Goal: Information Seeking & Learning: Learn about a topic

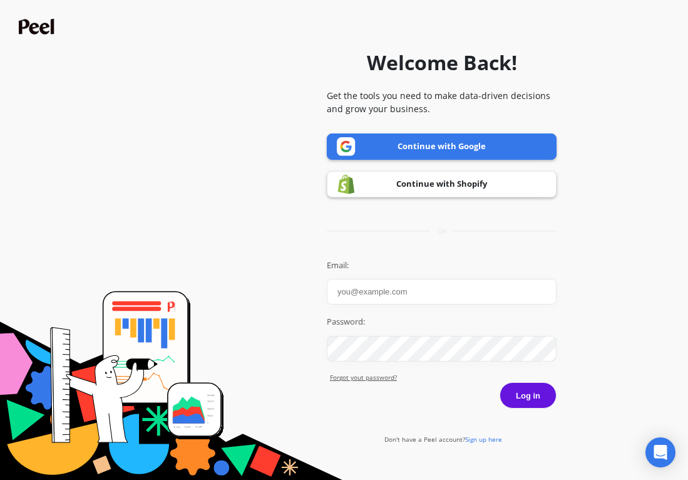
click at [428, 155] on link "Continue with Google" at bounding box center [442, 146] width 230 height 26
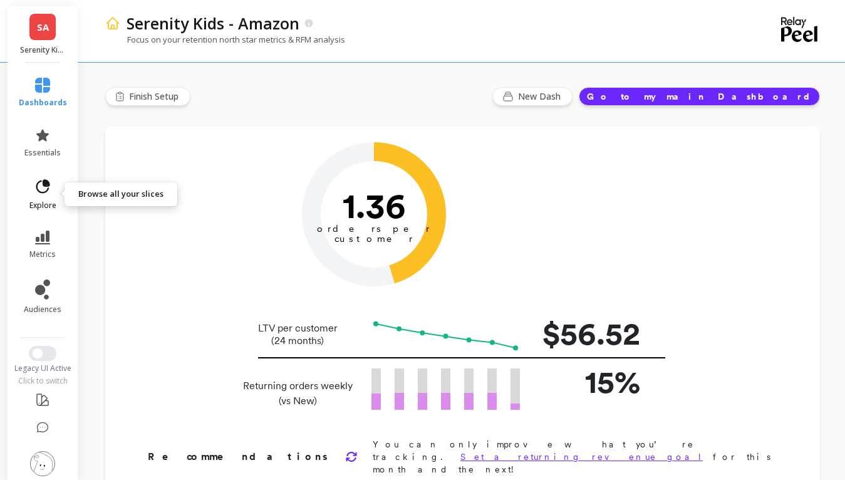
click at [44, 200] on span "explore" at bounding box center [42, 205] width 27 height 10
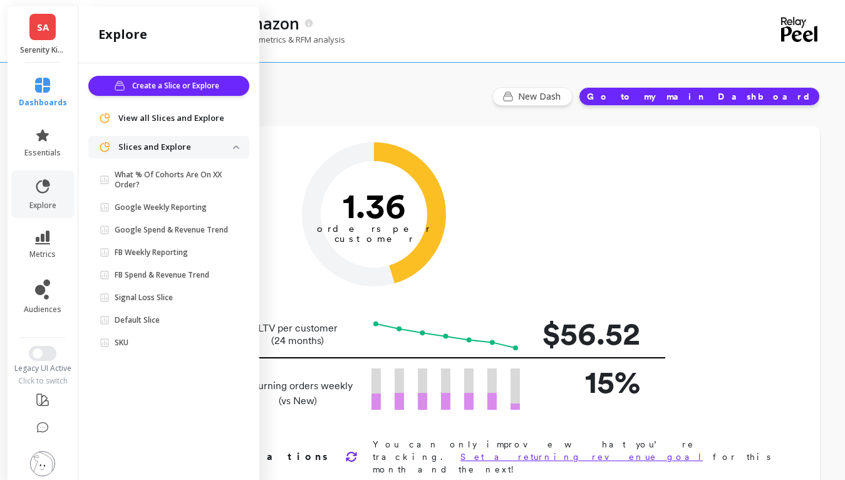
click at [49, 220] on ul "dashboards essentials explore metrics audiences" at bounding box center [42, 196] width 73 height 252
click at [50, 355] on button "Switch to New UI" at bounding box center [43, 353] width 28 height 15
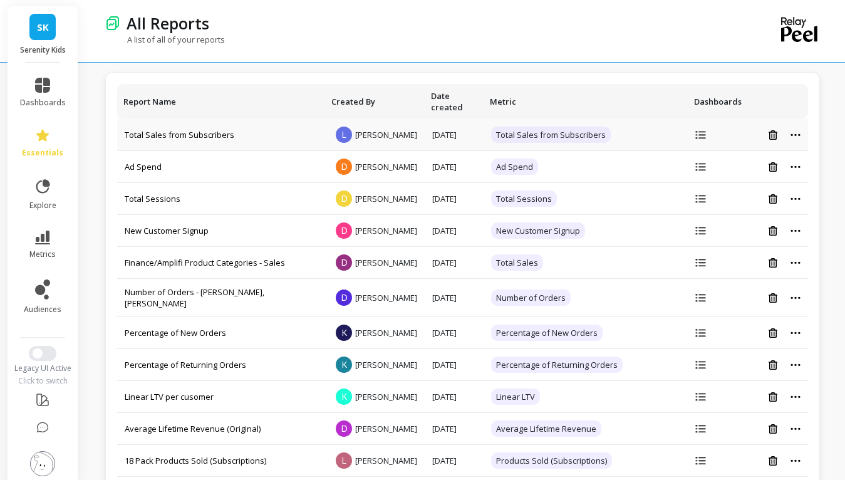
click at [309, 147] on td "Total Sales from Subscribers" at bounding box center [221, 135] width 208 height 32
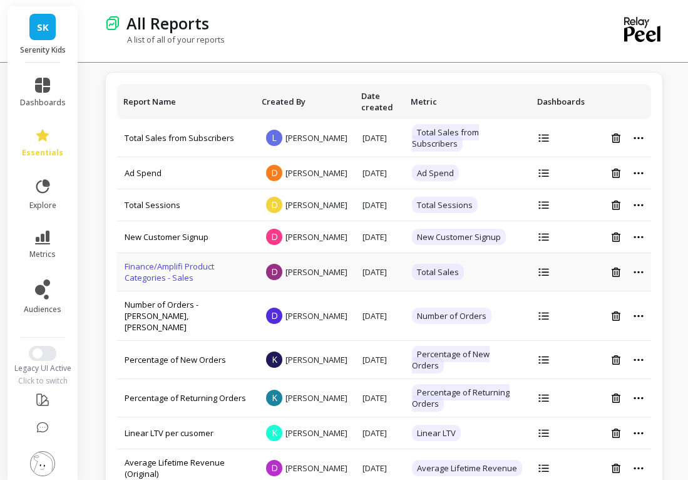
click at [163, 283] on link "Finance/Amplifi Product Categories - Sales" at bounding box center [170, 272] width 90 height 23
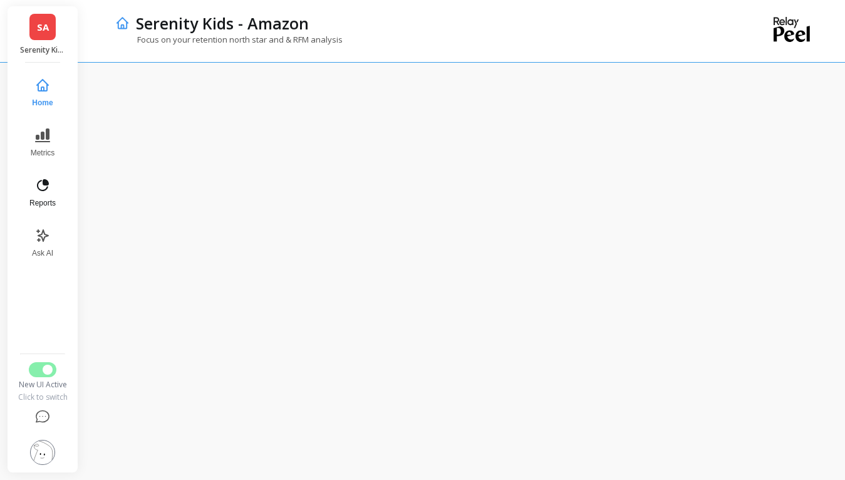
click at [36, 185] on icon at bounding box center [42, 185] width 15 height 15
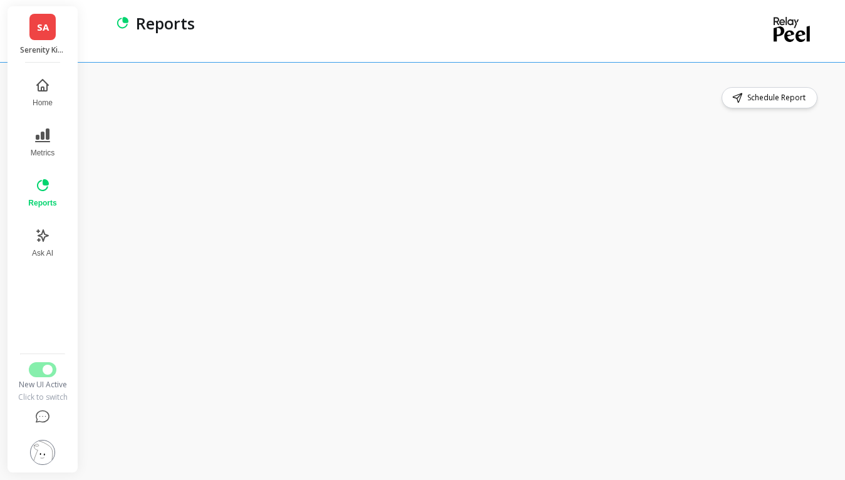
click at [31, 42] on div "SA Serenity Kids - Amazon" at bounding box center [43, 34] width 70 height 56
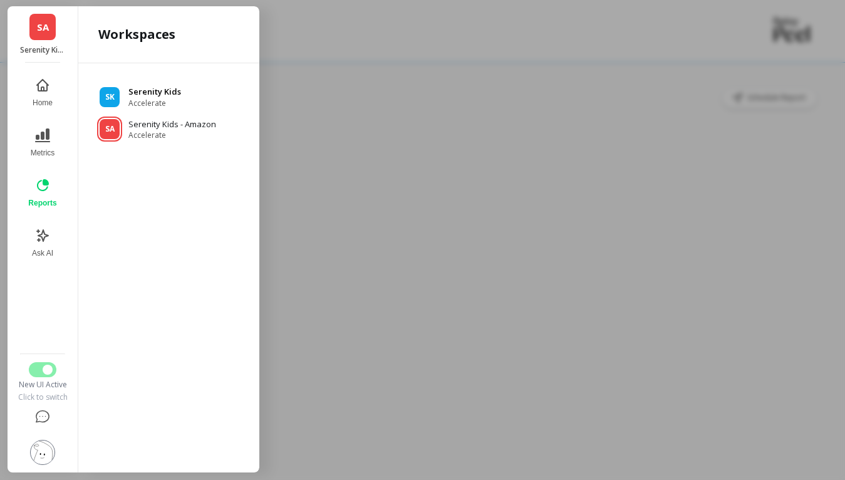
click at [169, 98] on span "Accelerate" at bounding box center [154, 103] width 53 height 10
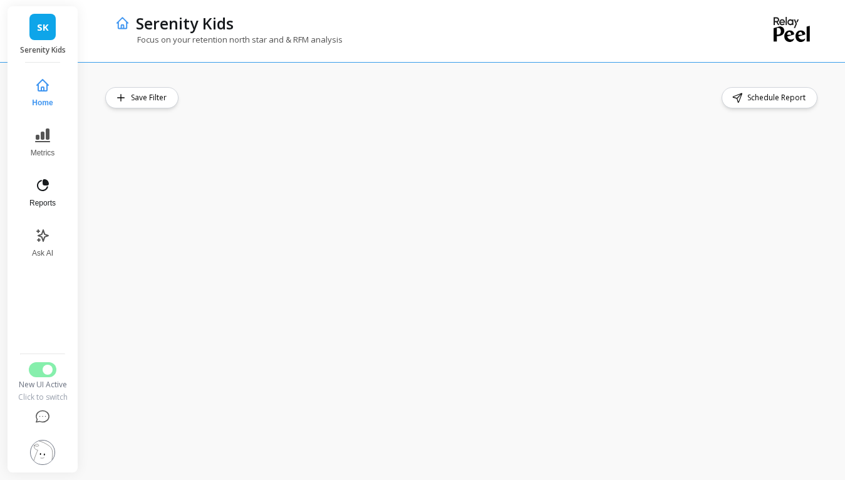
click at [46, 194] on button "Reports" at bounding box center [42, 192] width 41 height 45
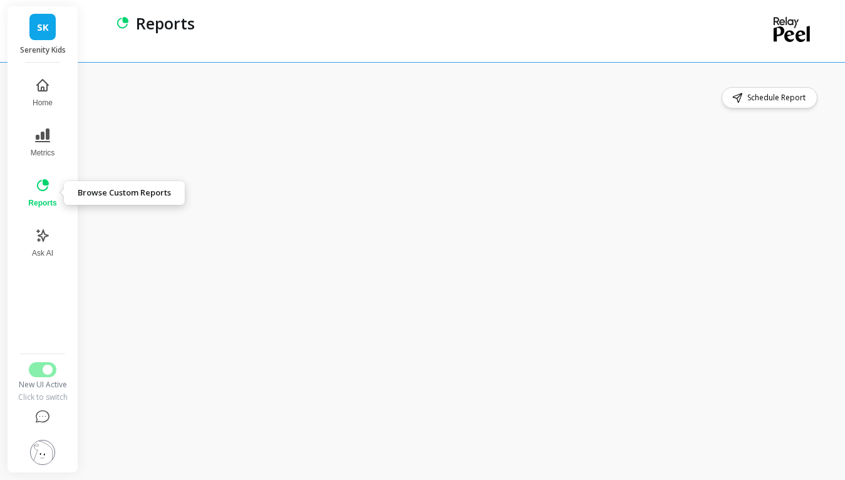
click at [41, 182] on icon at bounding box center [42, 185] width 15 height 15
click at [692, 29] on div "Reports" at bounding box center [420, 23] width 580 height 21
click at [51, 143] on button "Metrics" at bounding box center [42, 142] width 43 height 45
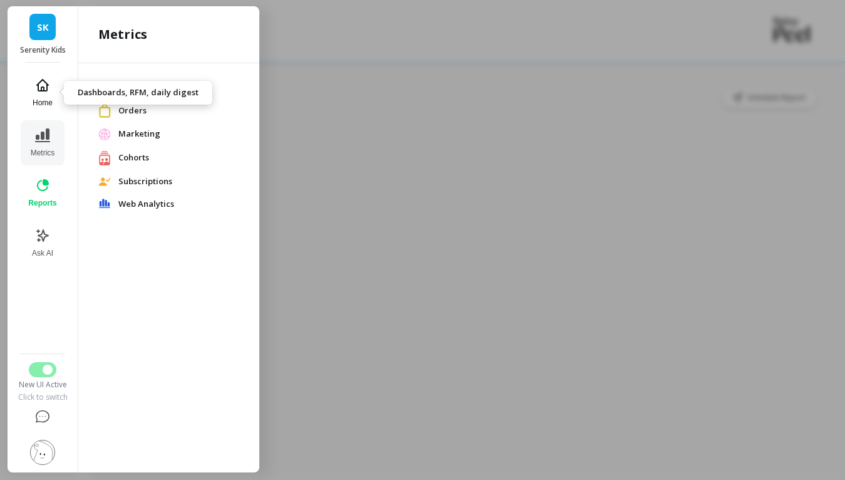
click at [44, 93] on button "Home" at bounding box center [42, 92] width 43 height 45
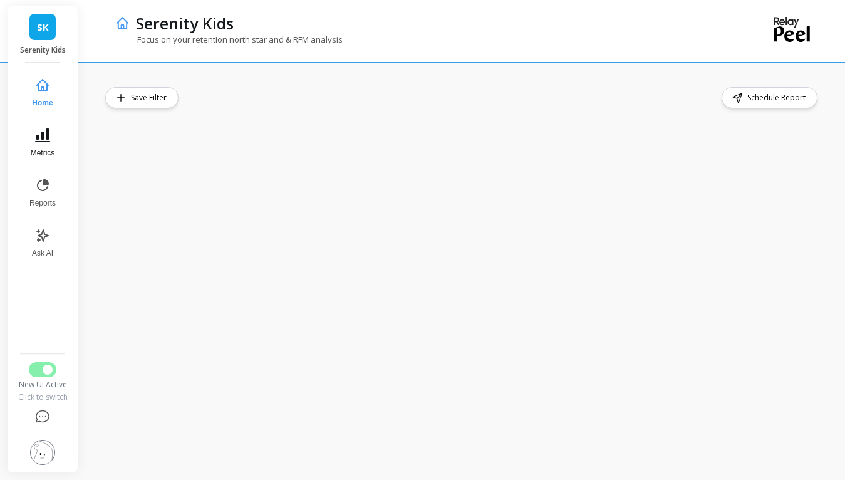
click at [54, 135] on button "Metrics" at bounding box center [42, 142] width 41 height 45
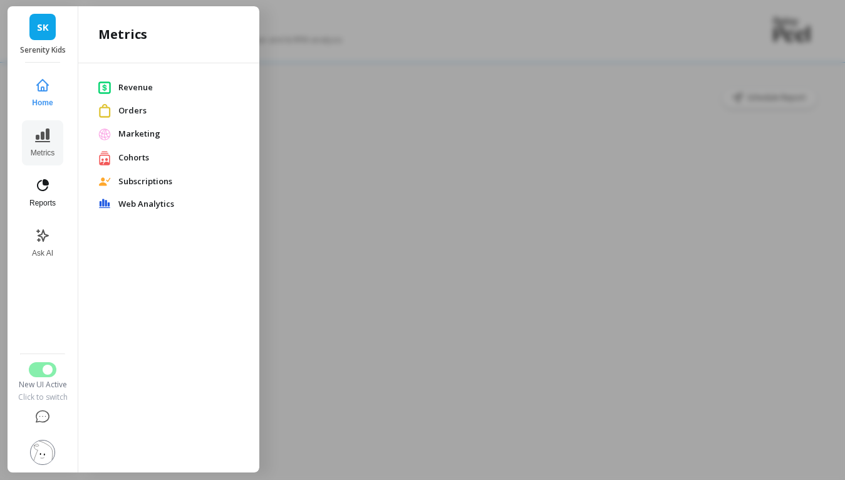
click at [53, 191] on button "Reports" at bounding box center [42, 192] width 41 height 45
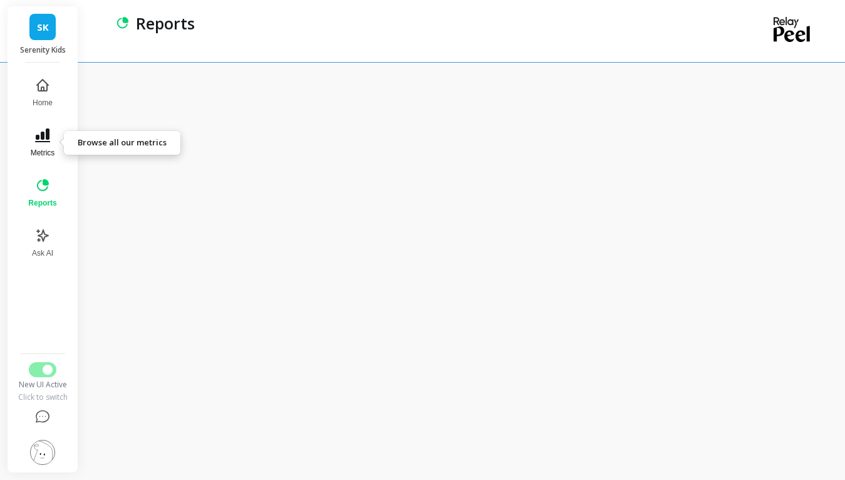
click at [44, 130] on icon at bounding box center [42, 135] width 15 height 15
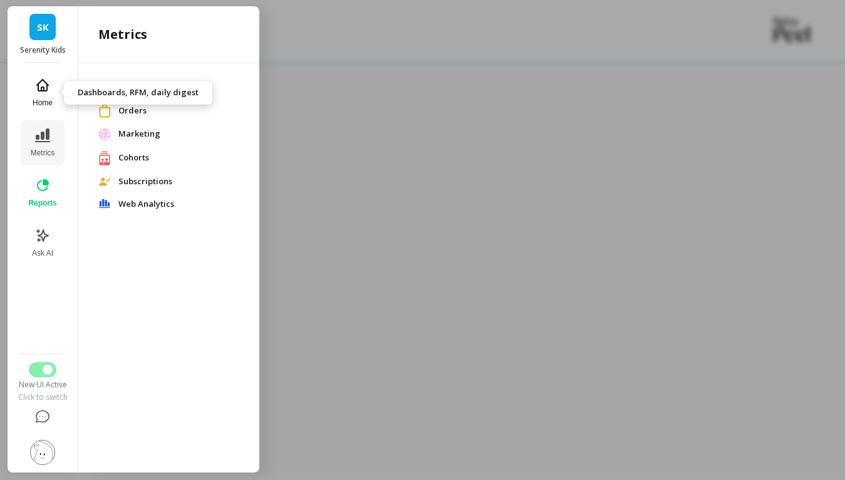
click at [43, 106] on span "Home" at bounding box center [43, 103] width 20 height 10
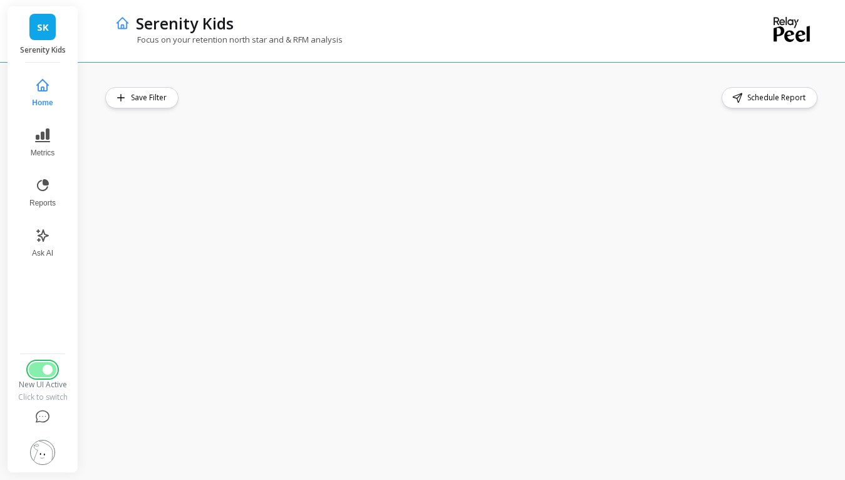
click at [44, 365] on span "Switch to Legacy UI" at bounding box center [48, 370] width 10 height 10
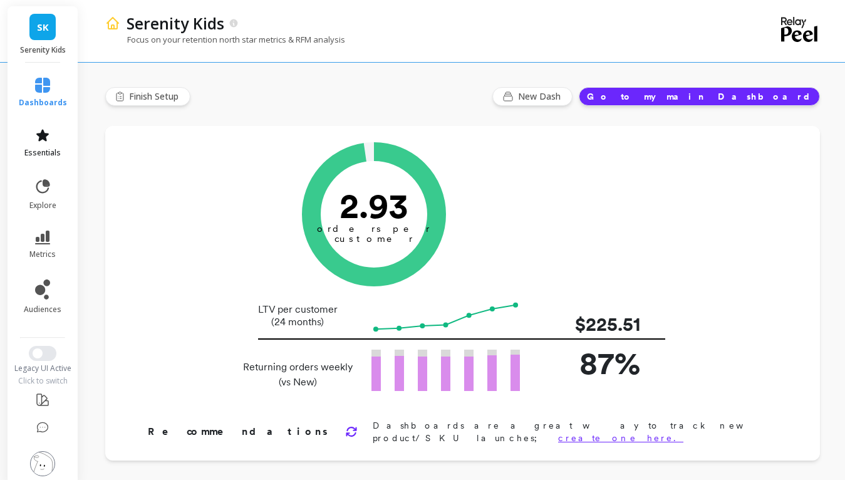
click at [58, 134] on link "essentials" at bounding box center [43, 143] width 48 height 30
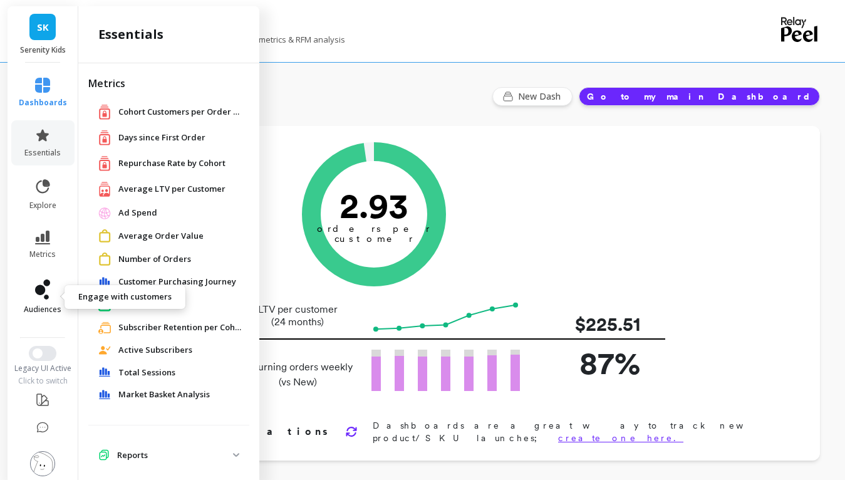
click at [38, 294] on icon at bounding box center [42, 289] width 15 height 20
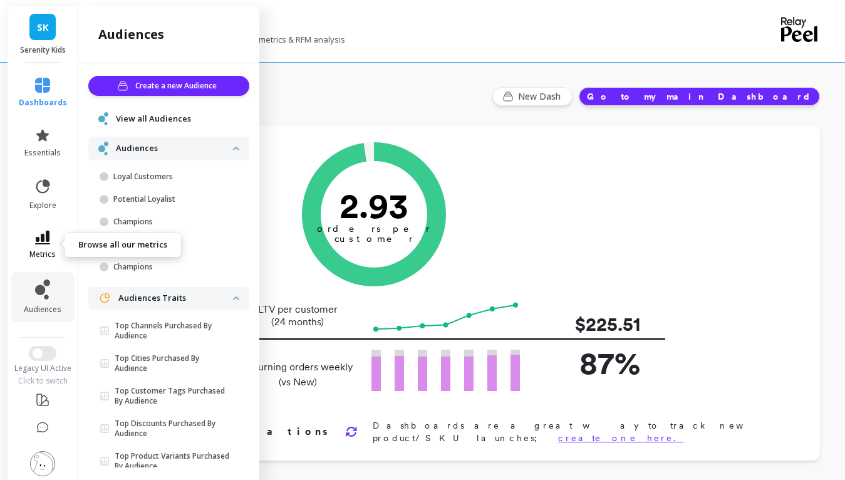
click at [46, 247] on link "metrics" at bounding box center [43, 245] width 48 height 29
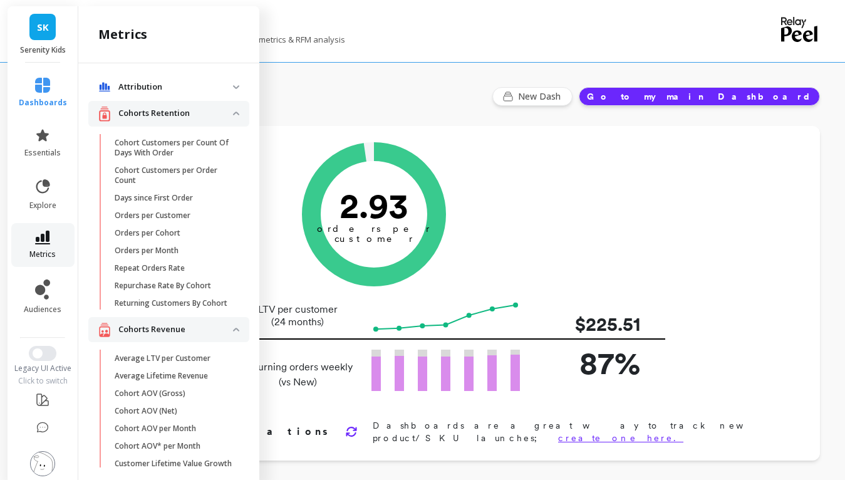
scroll to position [1956, 0]
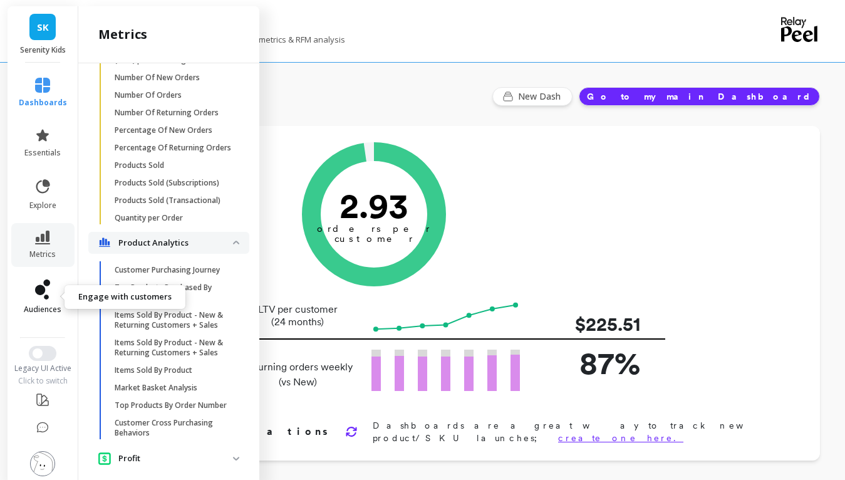
click at [48, 289] on icon at bounding box center [42, 289] width 15 height 20
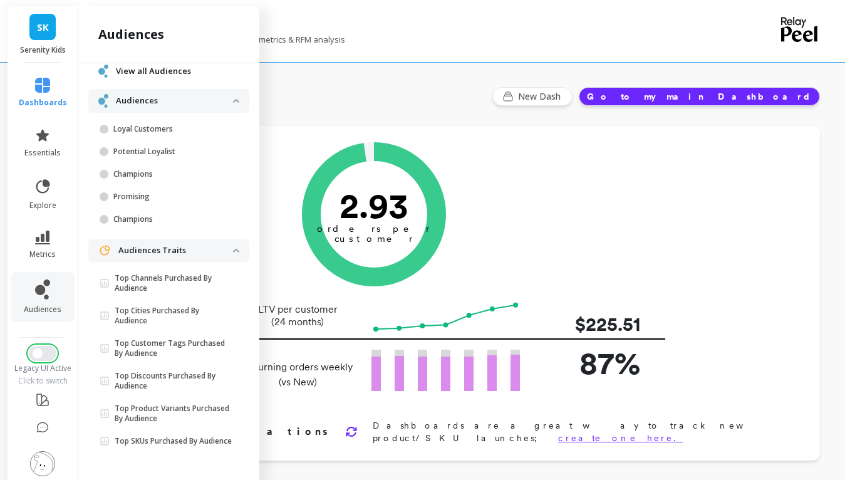
click at [41, 347] on button "Switch to New UI" at bounding box center [43, 353] width 28 height 15
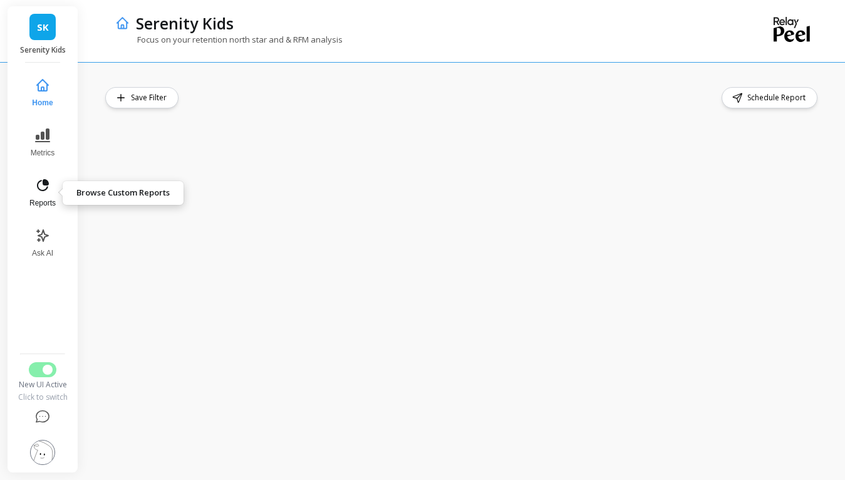
click at [30, 179] on button "Reports" at bounding box center [42, 192] width 41 height 45
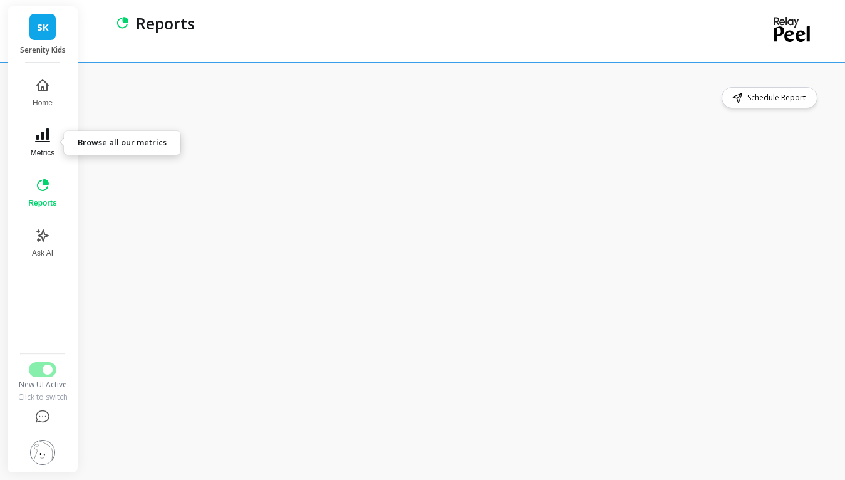
click at [42, 151] on span "Metrics" at bounding box center [43, 153] width 24 height 10
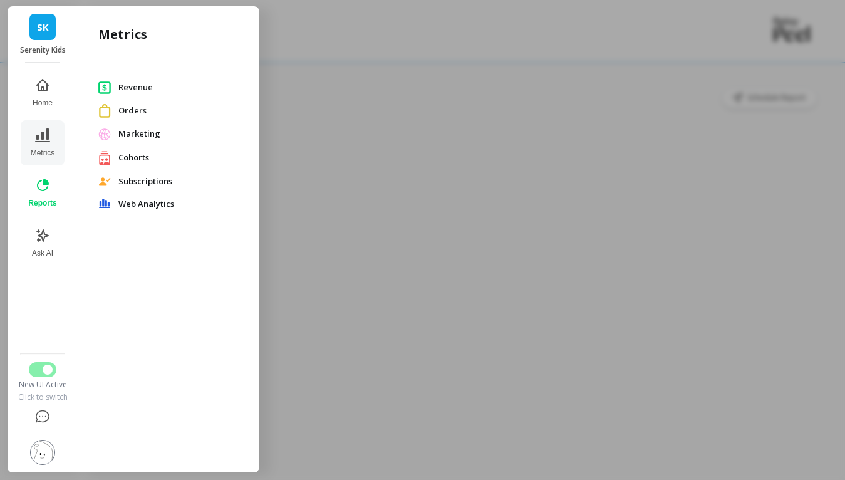
click at [135, 109] on span "Orders" at bounding box center [178, 111] width 121 height 13
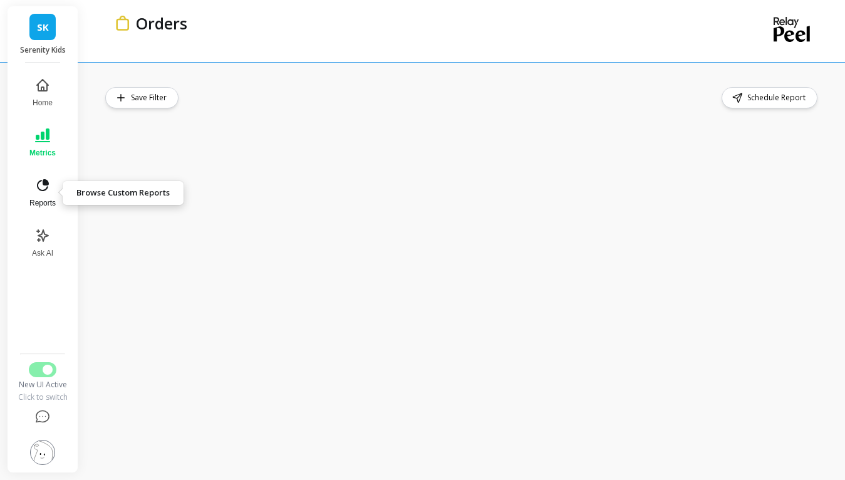
click at [48, 199] on span "Reports" at bounding box center [42, 203] width 26 height 10
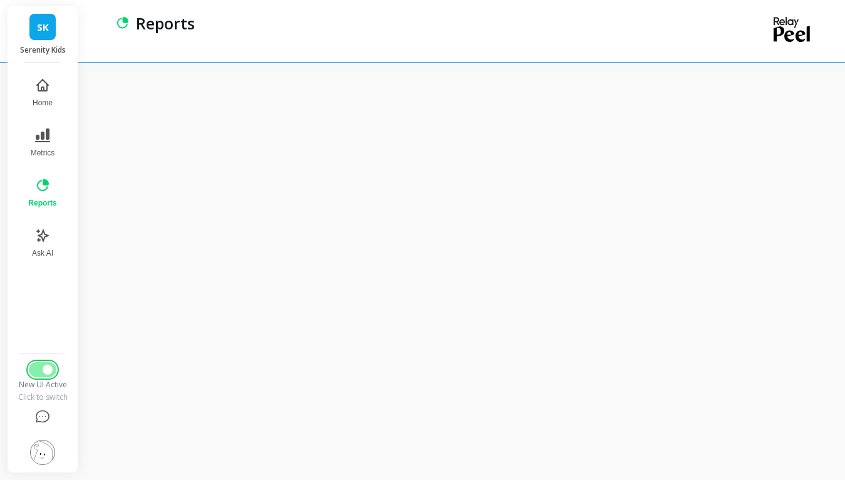
click at [45, 366] on span "Switch to Legacy UI" at bounding box center [48, 370] width 10 height 10
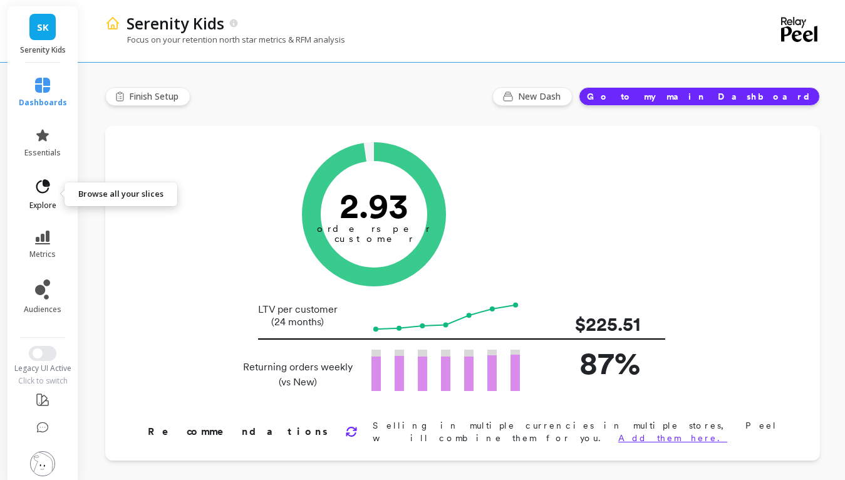
click at [40, 197] on link "explore" at bounding box center [43, 194] width 48 height 33
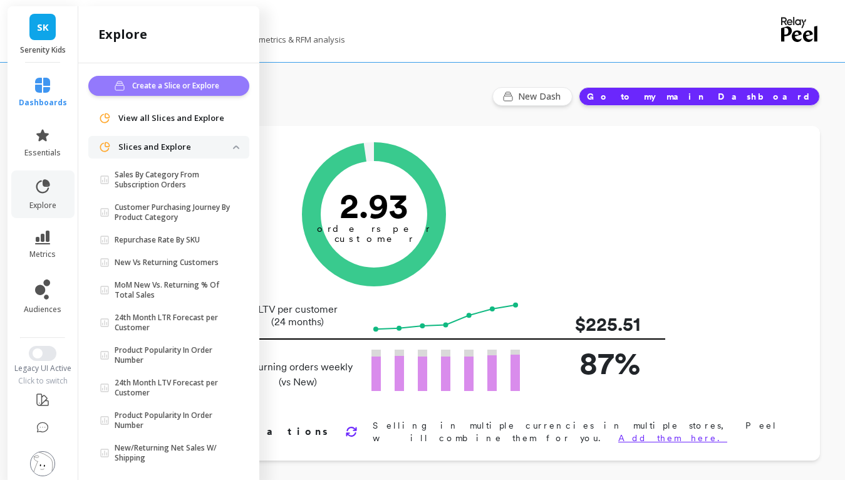
click at [181, 88] on span "Create a Slice or Explore" at bounding box center [177, 86] width 91 height 13
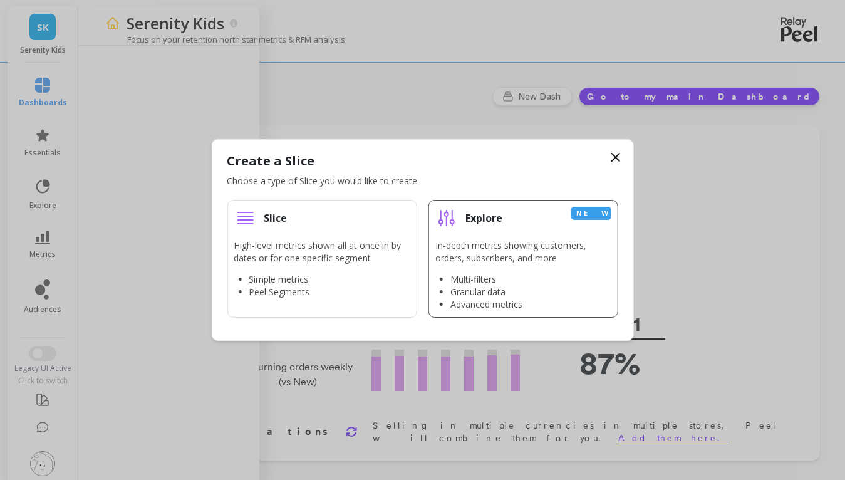
click at [534, 244] on p "In-depth metrics showing customers, orders, subscribers, and more" at bounding box center [523, 251] width 176 height 25
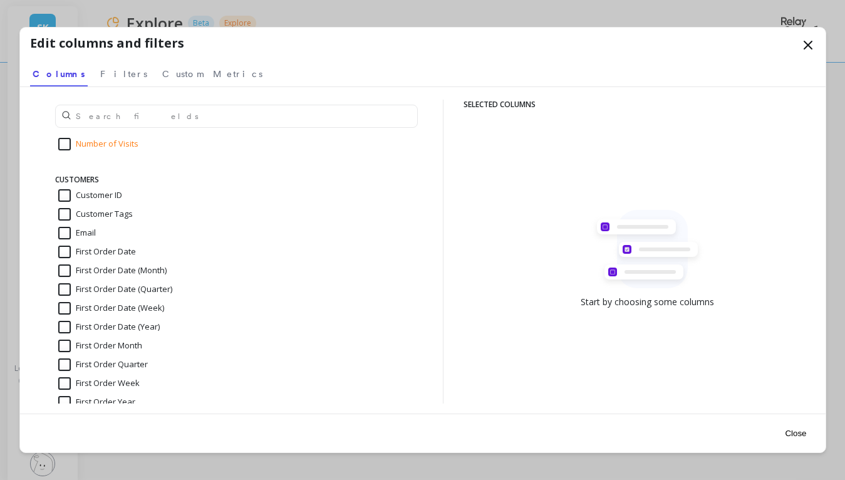
scroll to position [176, 0]
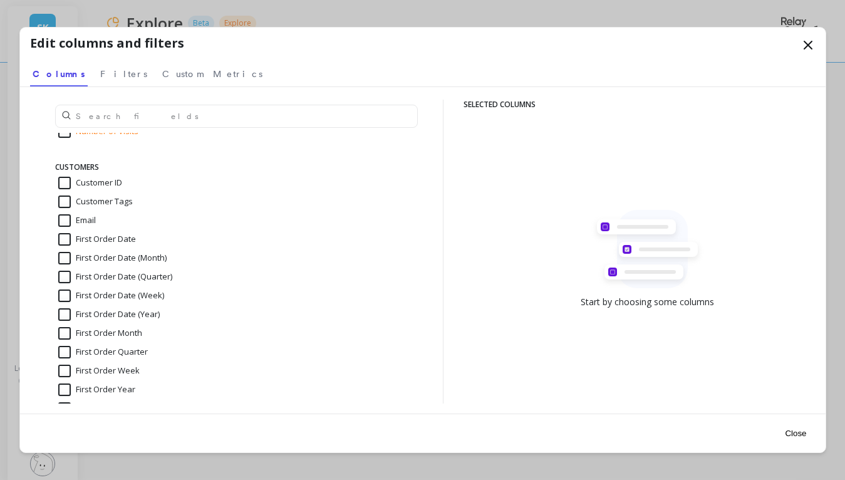
click at [100, 182] on input "Customer ID" at bounding box center [90, 183] width 64 height 13
checkbox input "true"
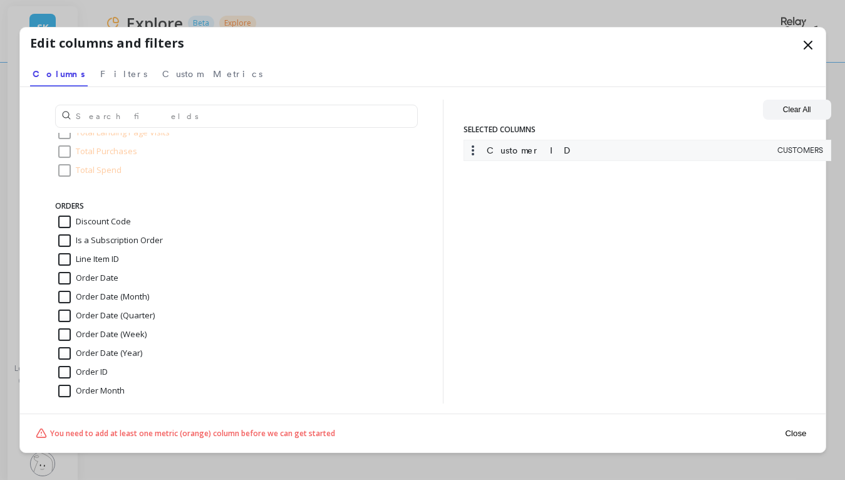
scroll to position [1241, 0]
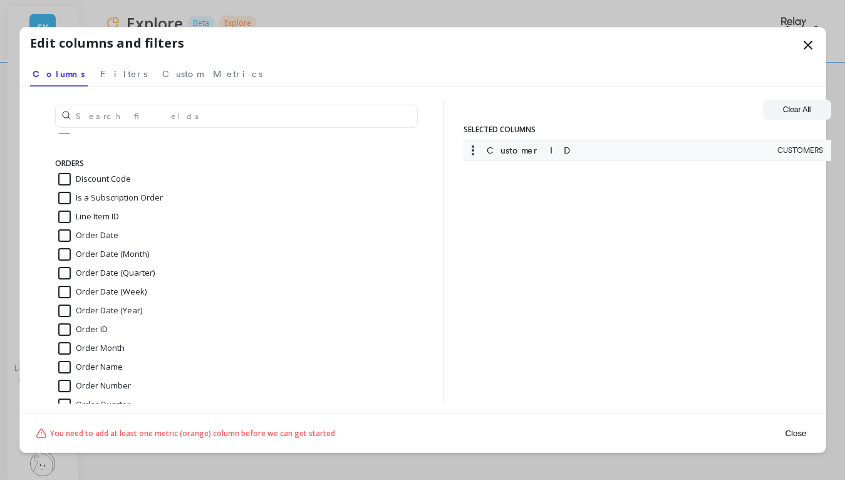
click at [100, 235] on input "Order Date" at bounding box center [88, 235] width 60 height 13
checkbox input "true"
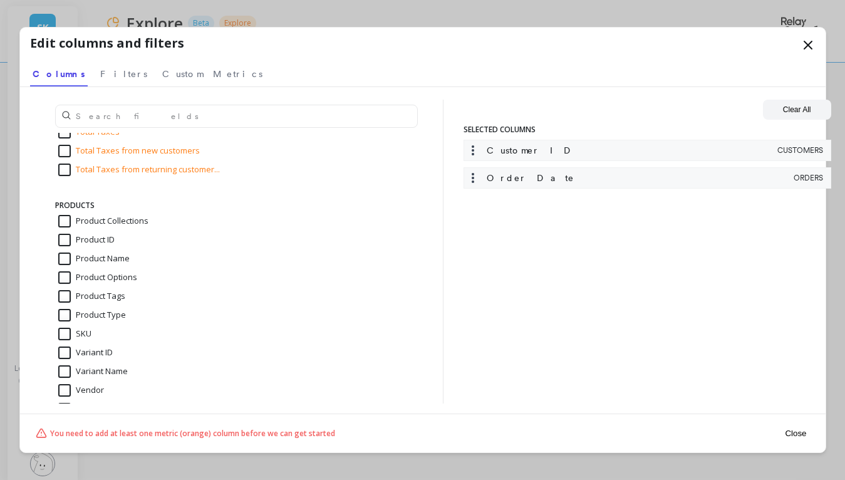
scroll to position [2122, 0]
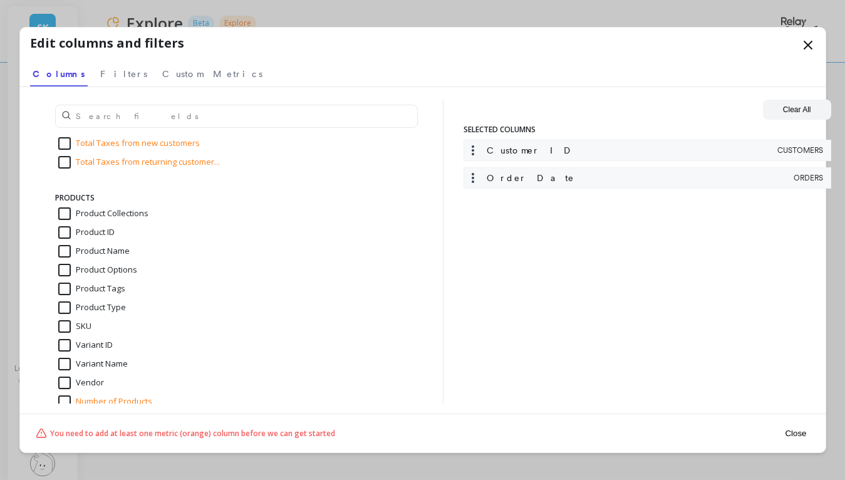
click at [78, 326] on input "SKU" at bounding box center [74, 326] width 33 height 13
checkbox input "true"
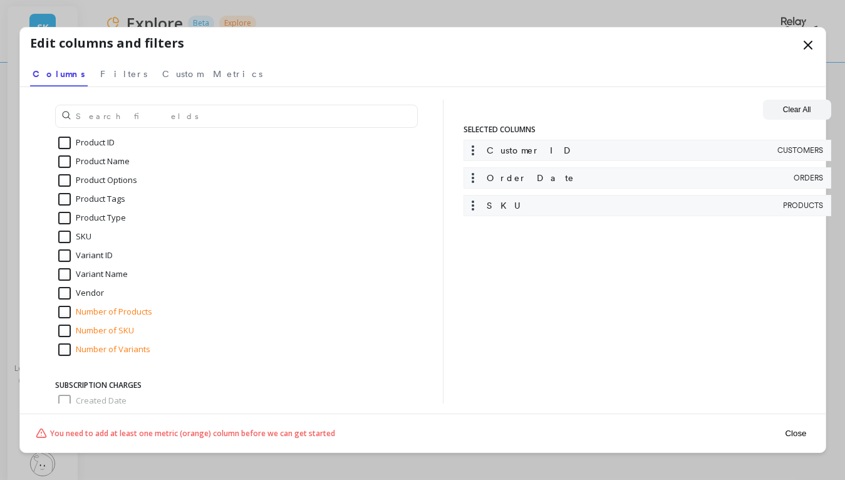
scroll to position [2213, 0]
click at [115, 328] on input "Number of SKU" at bounding box center [96, 329] width 76 height 13
checkbox input "true"
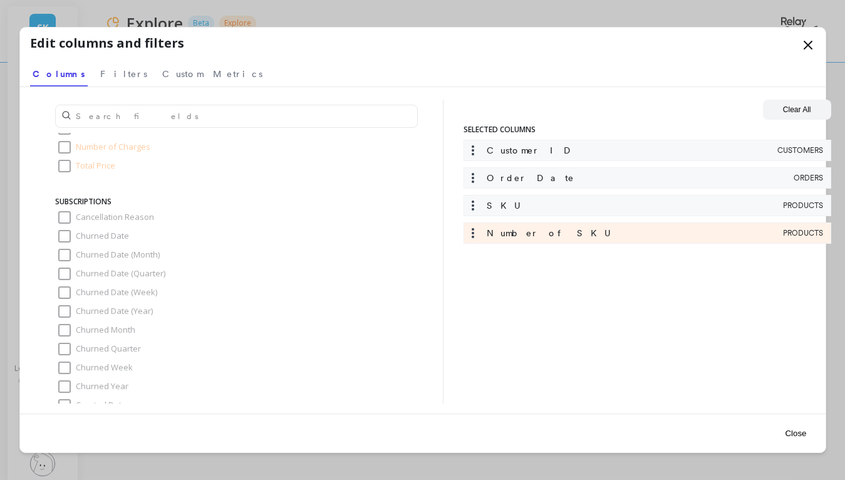
scroll to position [2913, 0]
click at [100, 71] on span "Filters" at bounding box center [123, 74] width 47 height 13
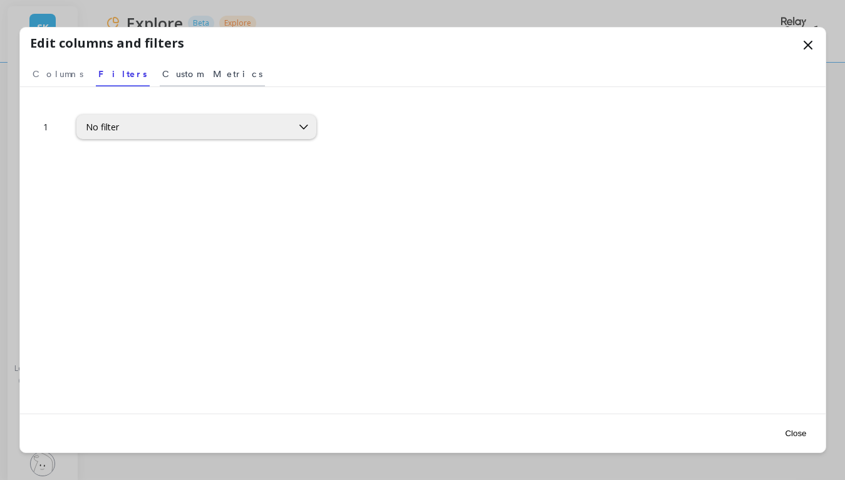
click at [162, 70] on span "Custom Metrics" at bounding box center [212, 74] width 100 height 13
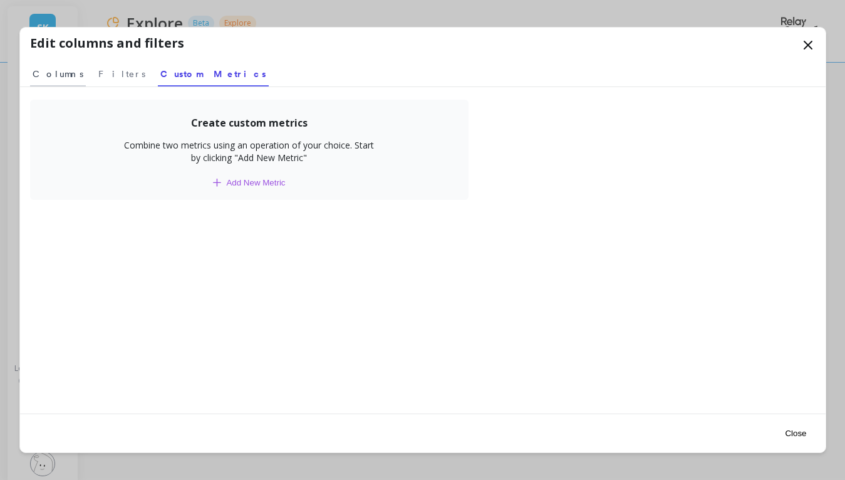
click at [47, 78] on span "Columns" at bounding box center [58, 74] width 51 height 13
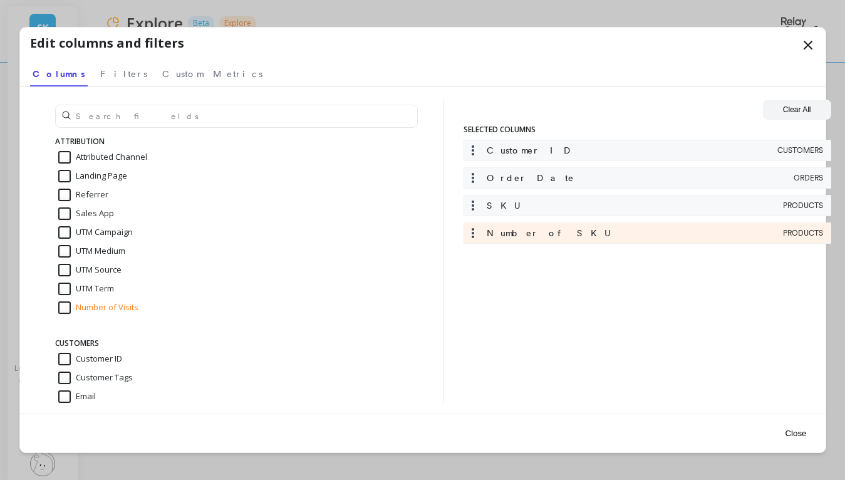
click at [793, 430] on button "Close" at bounding box center [795, 433] width 29 height 28
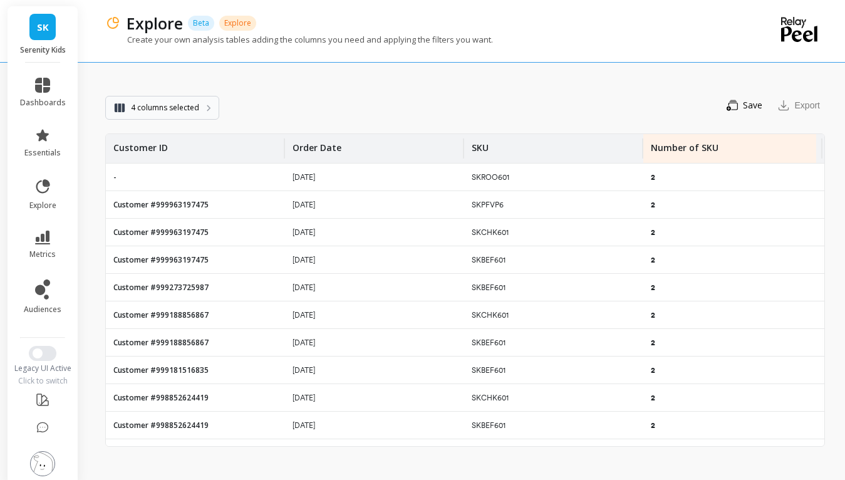
click at [187, 98] on button "4 columns selected" at bounding box center [162, 108] width 114 height 24
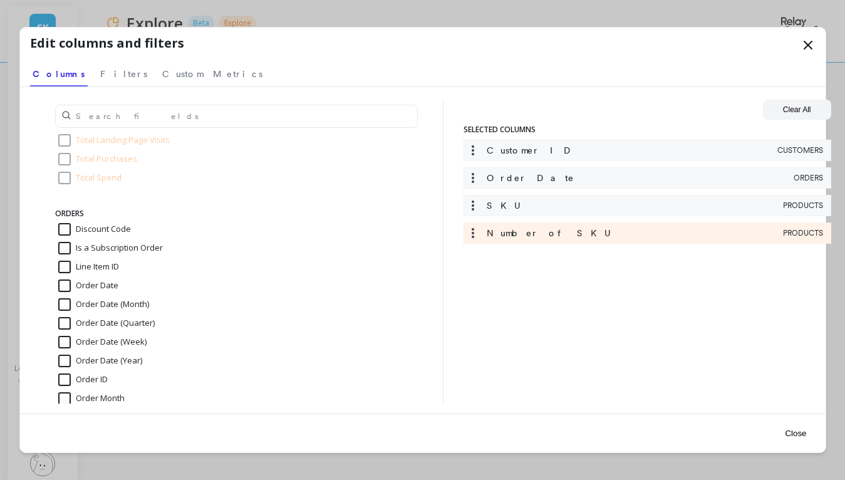
scroll to position [1195, 0]
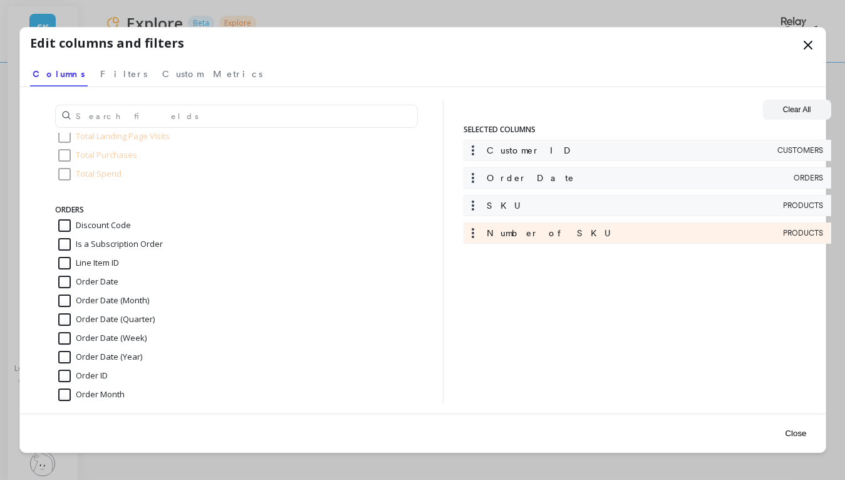
click at [104, 375] on input "Order ID" at bounding box center [82, 376] width 49 height 13
checkbox input "true"
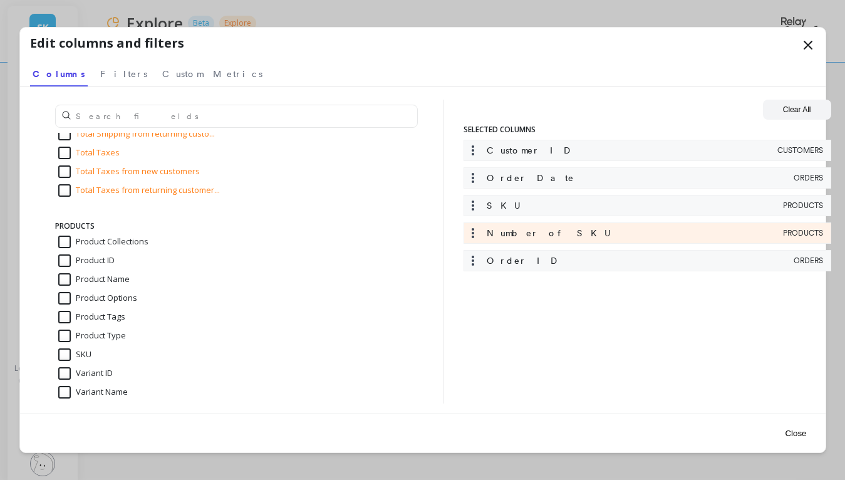
scroll to position [2098, 0]
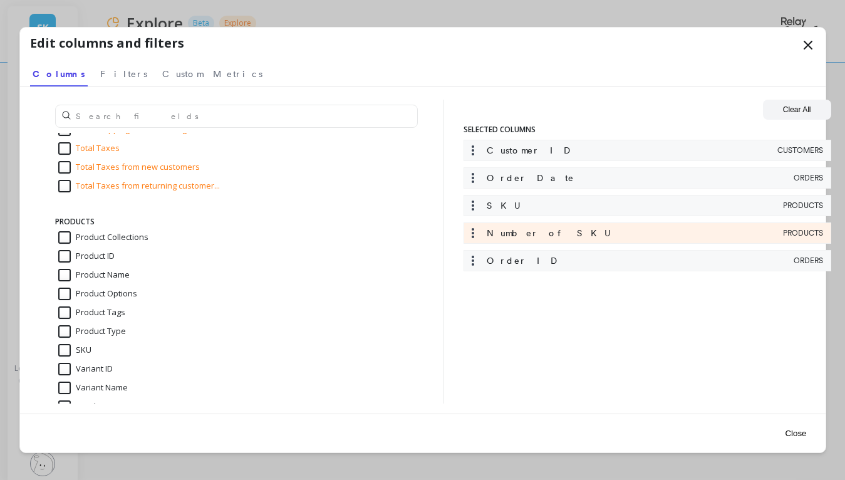
click at [110, 274] on input "Product Name" at bounding box center [93, 275] width 71 height 13
checkbox input "true"
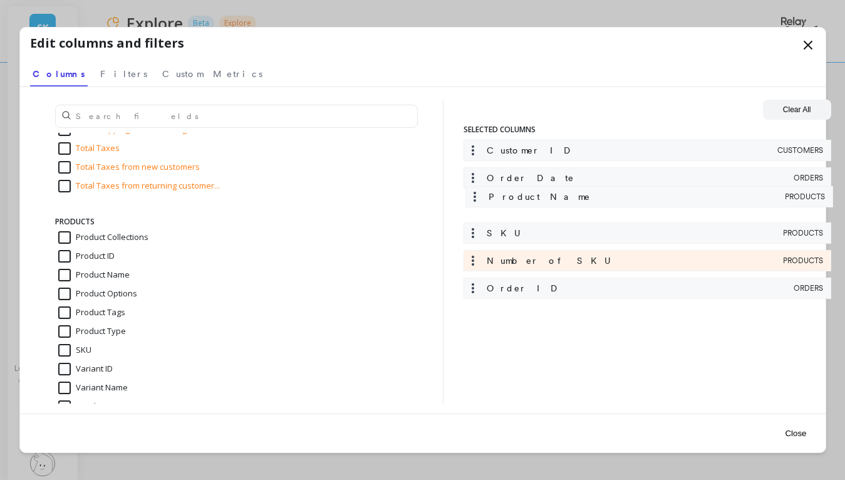
drag, startPoint x: 476, startPoint y: 291, endPoint x: 478, endPoint y: 195, distance: 95.9
click at [478, 195] on div "Customer ID CUSTOMERS Order Date ORDERS SKU PRODUCTS Number of SKU PRODUCTS Ord…" at bounding box center [648, 222] width 368 height 165
click at [112, 312] on input "Product Tags" at bounding box center [91, 312] width 67 height 13
checkbox input "true"
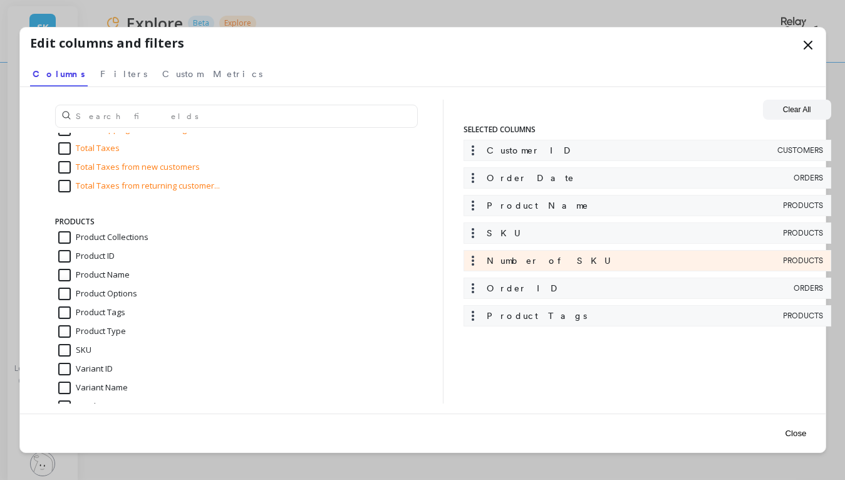
click at [99, 334] on input "Product Type" at bounding box center [92, 331] width 68 height 13
checkbox input "true"
click at [796, 435] on button "Close" at bounding box center [795, 433] width 29 height 28
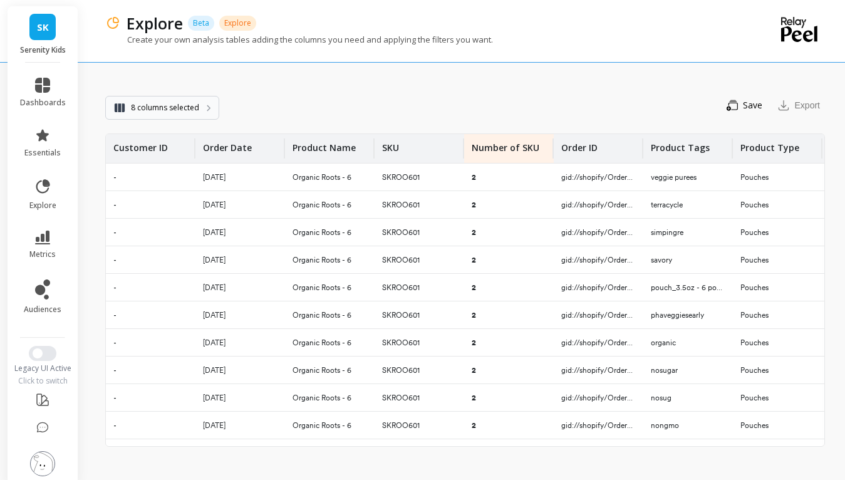
click at [207, 106] on icon "button" at bounding box center [209, 108] width 4 height 7
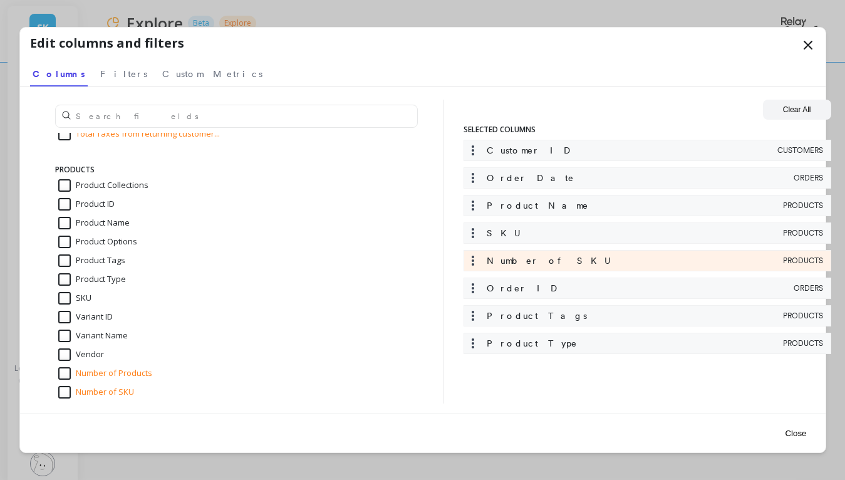
scroll to position [2145, 0]
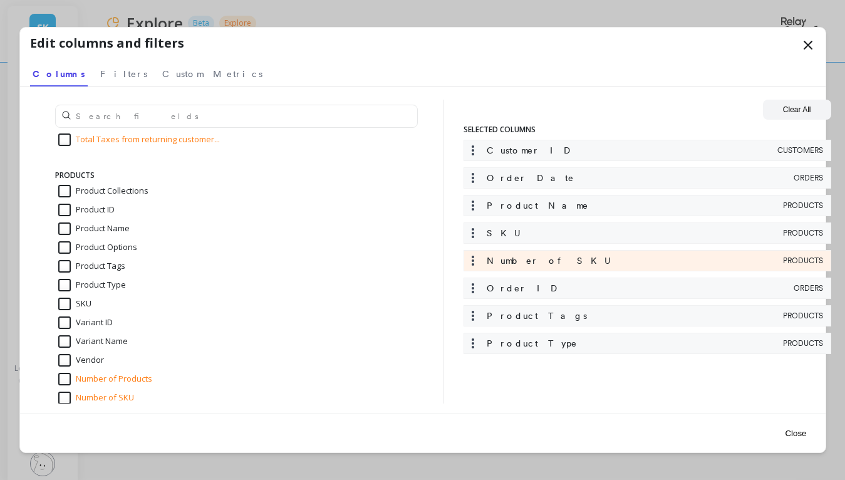
click at [101, 250] on input "Product Options" at bounding box center [97, 247] width 79 height 13
checkbox input "true"
click at [105, 190] on input "Product Collections" at bounding box center [103, 191] width 90 height 13
checkbox input "true"
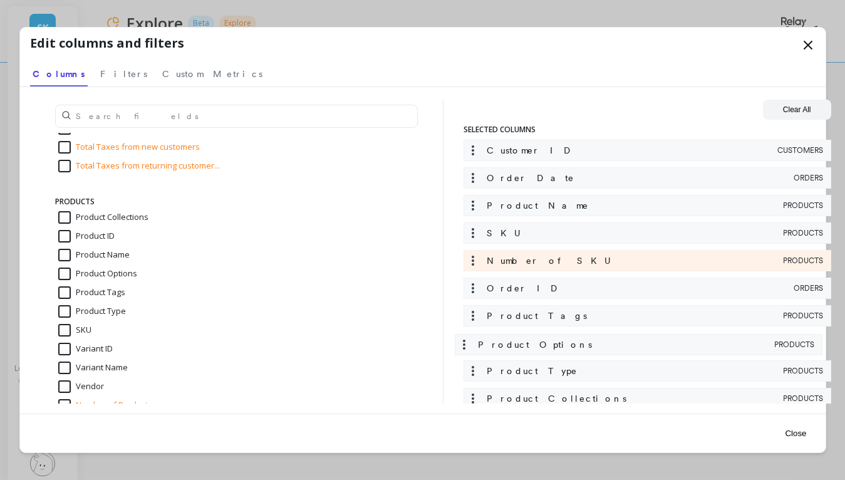
scroll to position [2, 0]
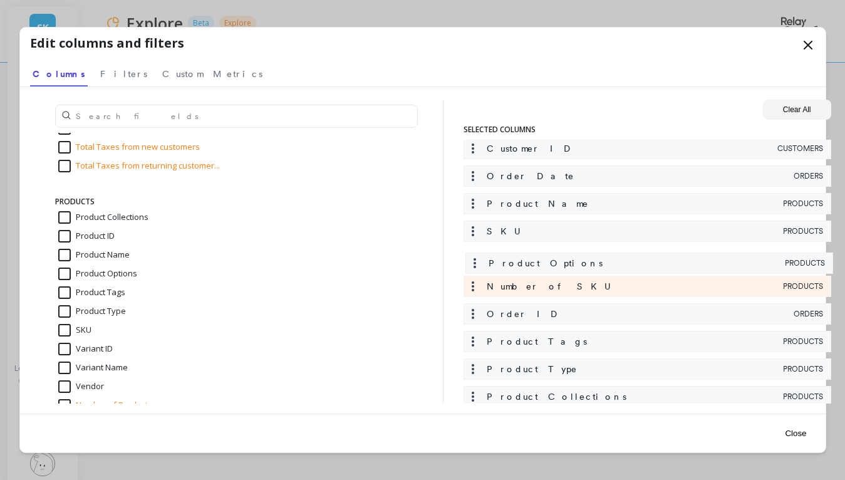
drag, startPoint x: 489, startPoint y: 378, endPoint x: 485, endPoint y: 252, distance: 125.3
click at [485, 252] on div "Customer ID CUSTOMERS Order Date ORDERS Product Name PRODUCTS SKU PRODUCTS Numb…" at bounding box center [648, 276] width 368 height 276
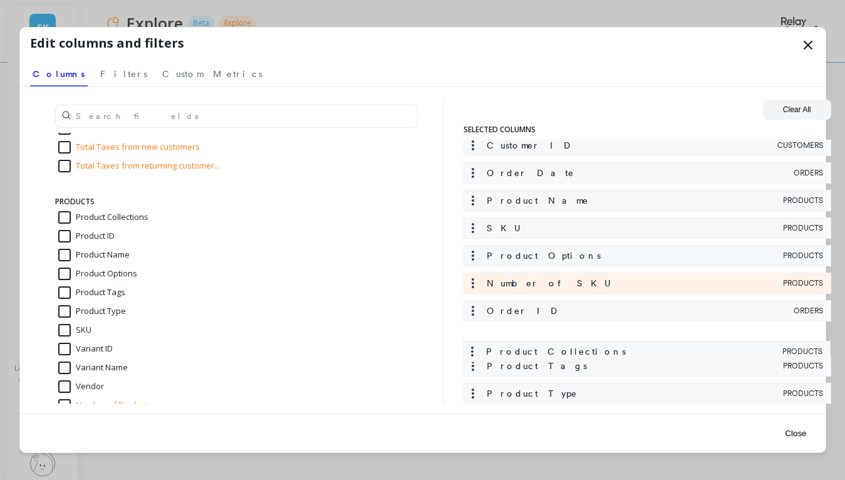
scroll to position [5, 0]
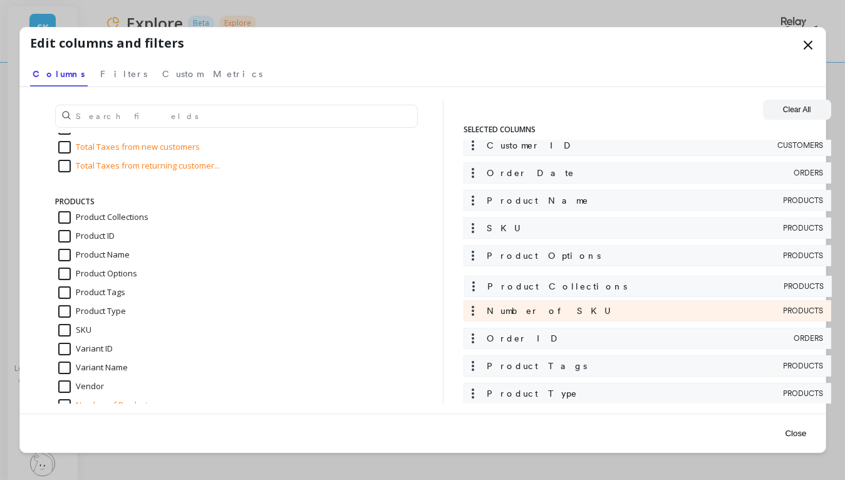
drag, startPoint x: 516, startPoint y: 398, endPoint x: 517, endPoint y: 276, distance: 122.2
click at [517, 276] on div "Customer ID CUSTOMERS Order Date ORDERS Product Name PRODUCTS SKU PRODUCTS Prod…" at bounding box center [648, 273] width 368 height 276
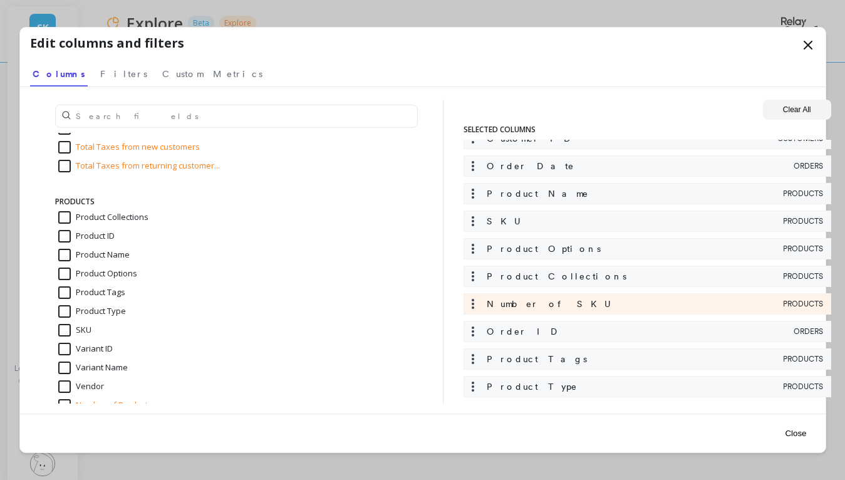
click at [791, 431] on button "Close" at bounding box center [795, 433] width 29 height 28
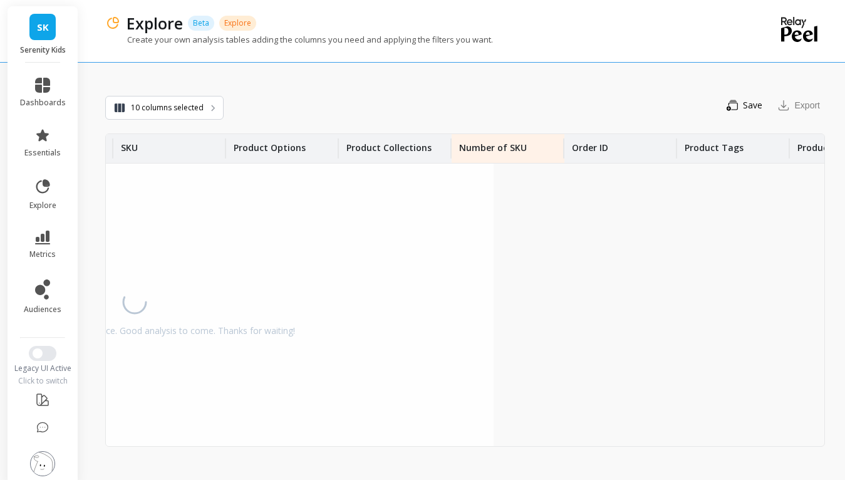
scroll to position [1, 409]
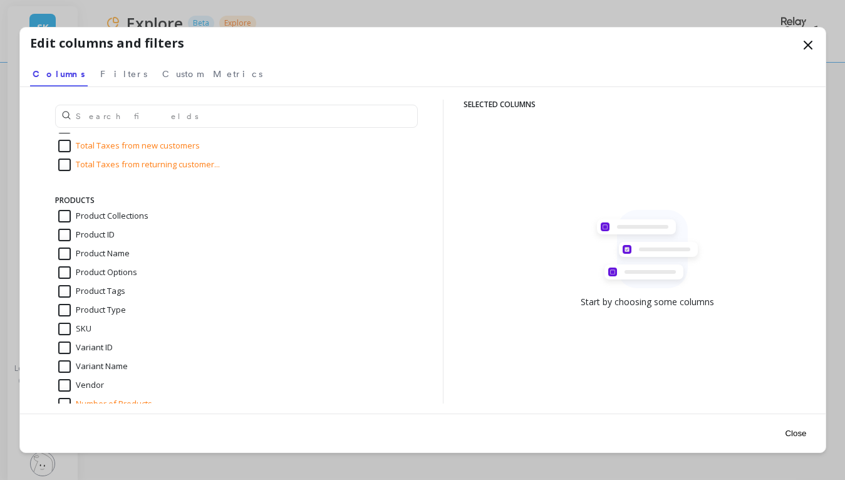
scroll to position [2159, 0]
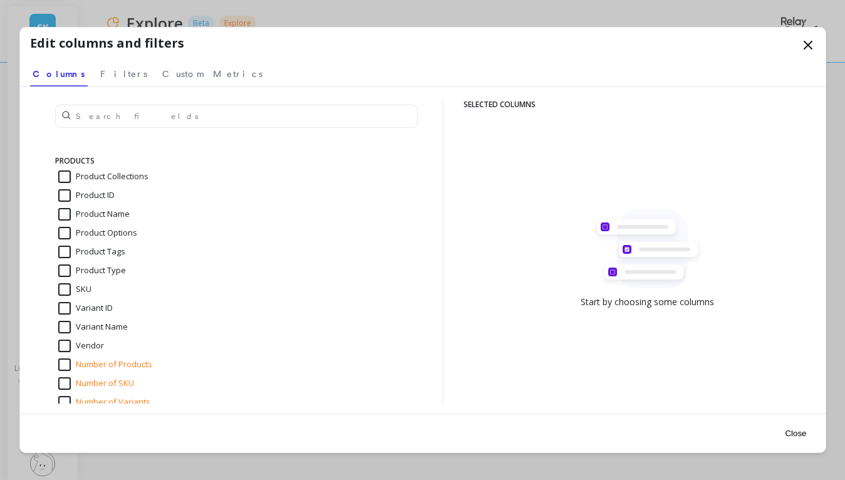
click at [97, 199] on input "Product ID" at bounding box center [86, 195] width 56 height 13
checkbox input "true"
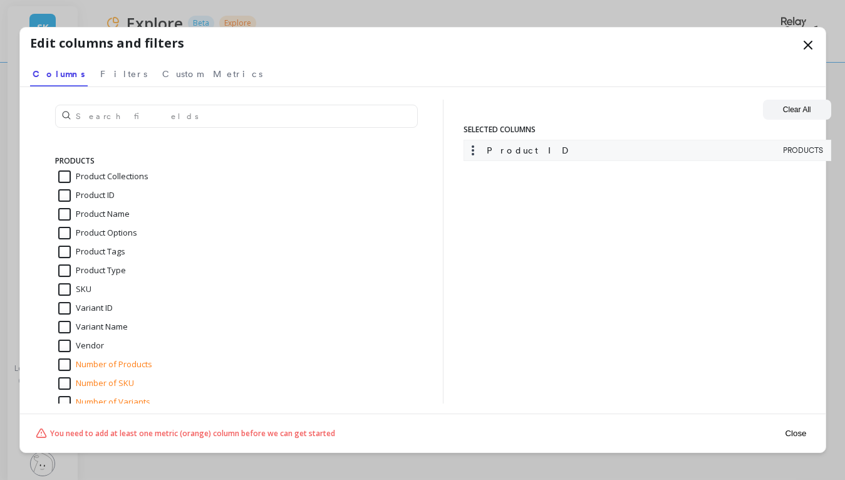
click at [110, 177] on input "Product Collections" at bounding box center [103, 176] width 90 height 13
checkbox input "true"
click at [106, 215] on input "Product Name" at bounding box center [93, 214] width 71 height 13
checkbox input "true"
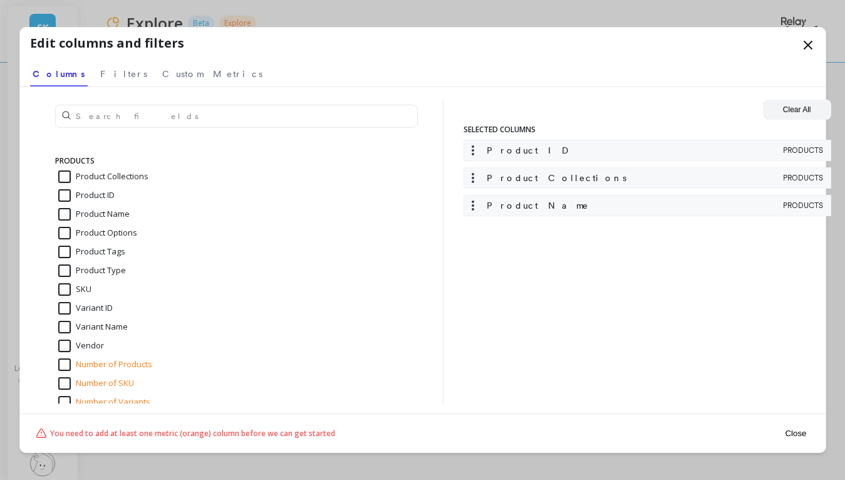
click at [106, 232] on input "Product Options" at bounding box center [97, 233] width 79 height 13
checkbox input "true"
click at [108, 251] on input "Product Tags" at bounding box center [91, 252] width 67 height 13
checkbox input "true"
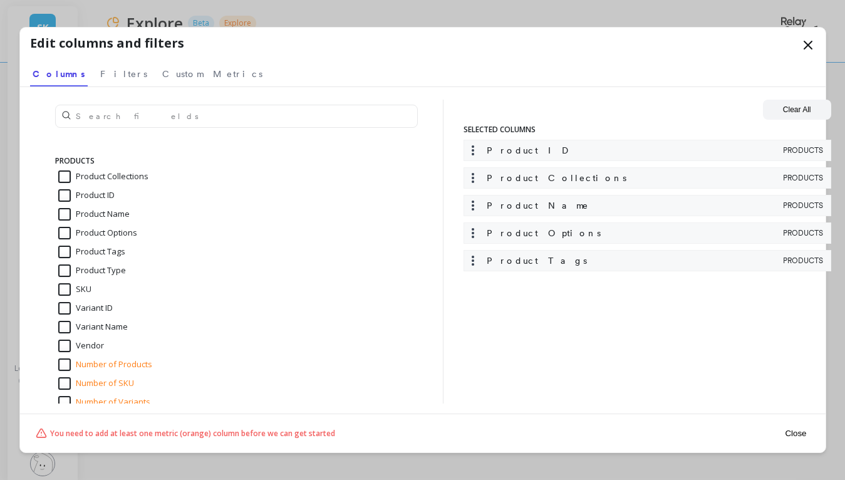
click at [108, 271] on input "Product Type" at bounding box center [92, 270] width 68 height 13
checkbox input "true"
click at [83, 291] on input "SKU" at bounding box center [74, 289] width 33 height 13
checkbox input "true"
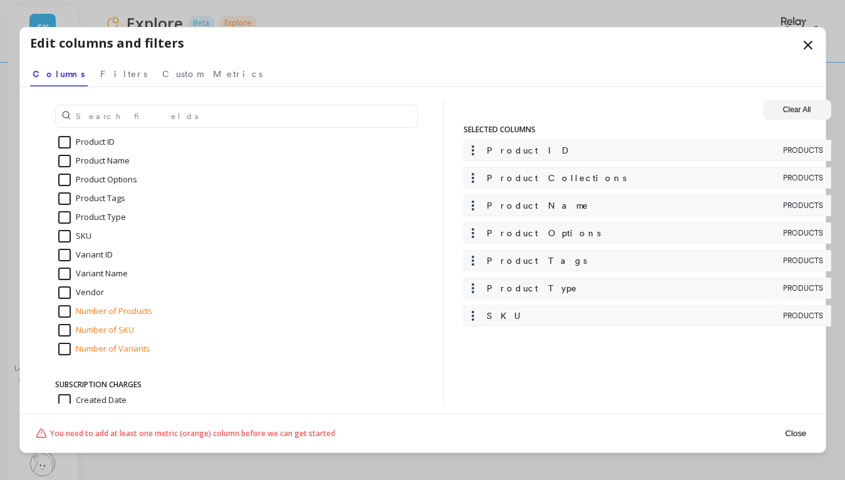
scroll to position [2221, 0]
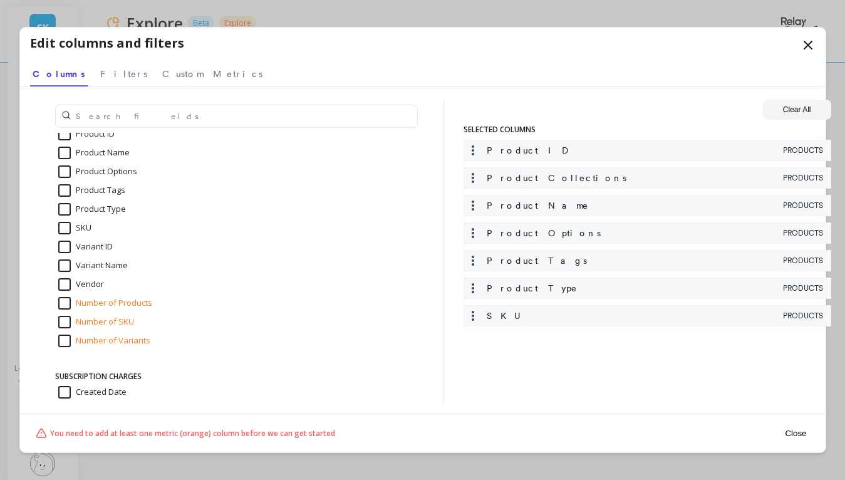
click at [88, 246] on input "Variant ID" at bounding box center [85, 247] width 54 height 13
checkbox input "true"
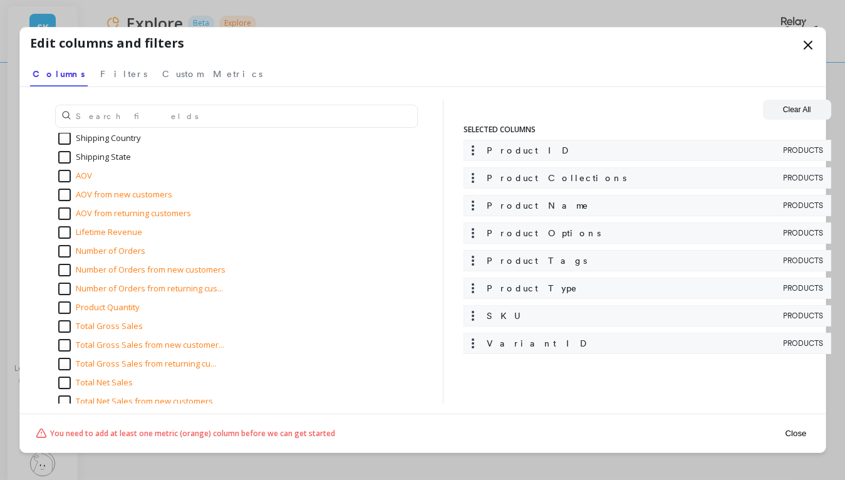
scroll to position [1563, 0]
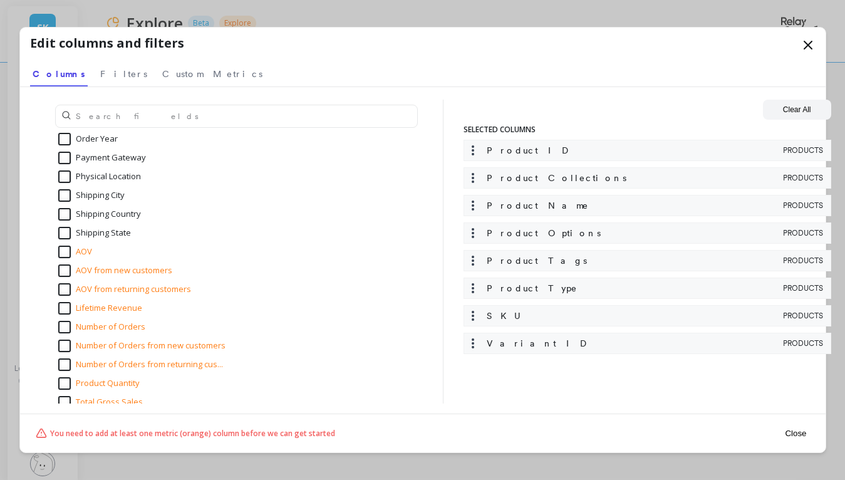
click at [125, 328] on input "Number of Orders" at bounding box center [101, 327] width 87 height 13
checkbox input "true"
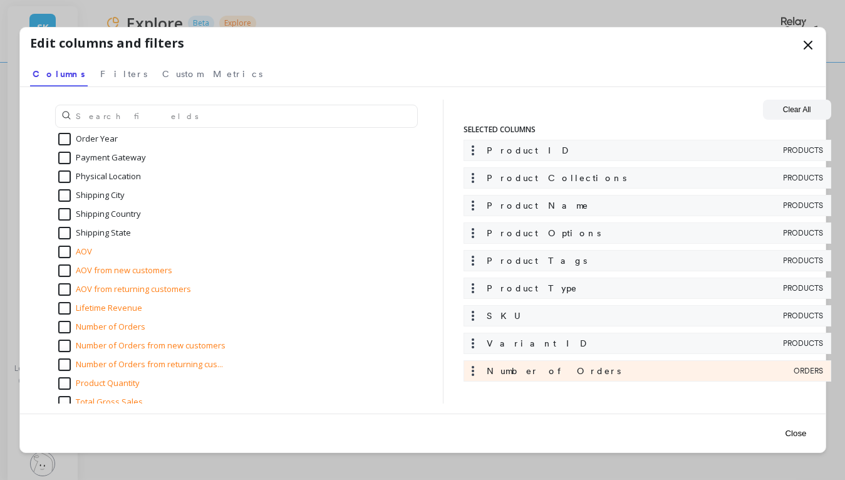
click at [796, 434] on button "Close" at bounding box center [795, 433] width 29 height 28
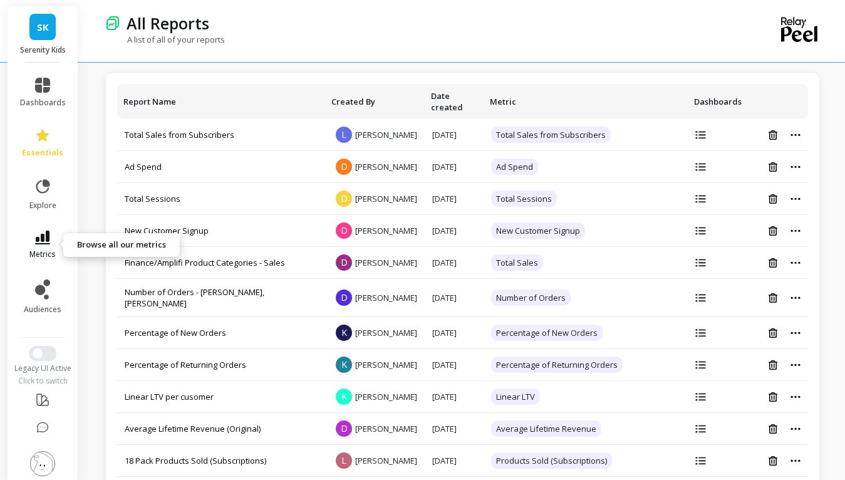
click at [54, 244] on link "metrics" at bounding box center [43, 245] width 46 height 29
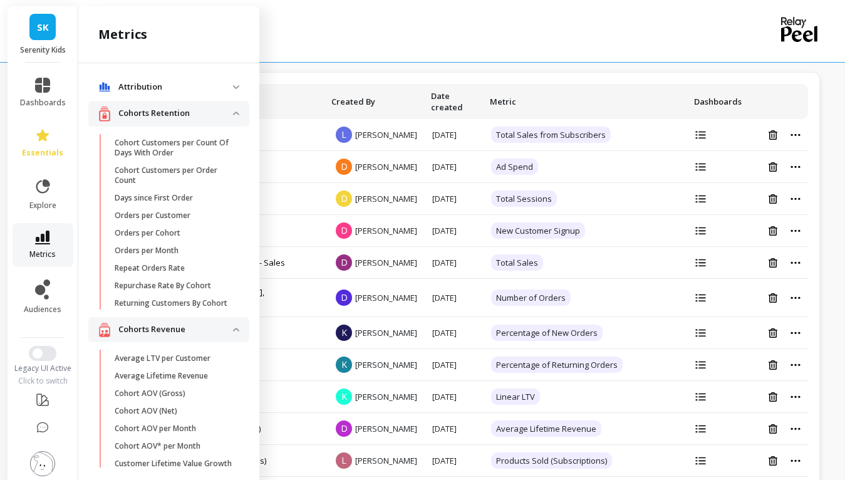
scroll to position [1936, 0]
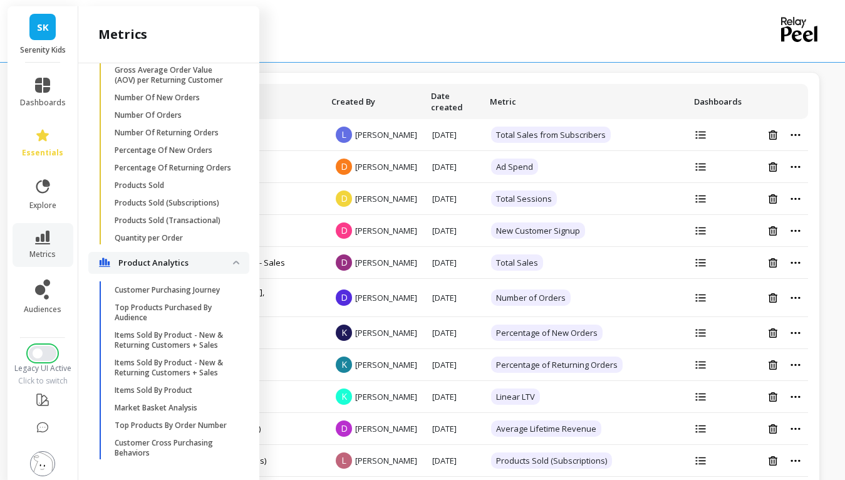
click at [35, 351] on span "Switch to New UI" at bounding box center [38, 353] width 10 height 10
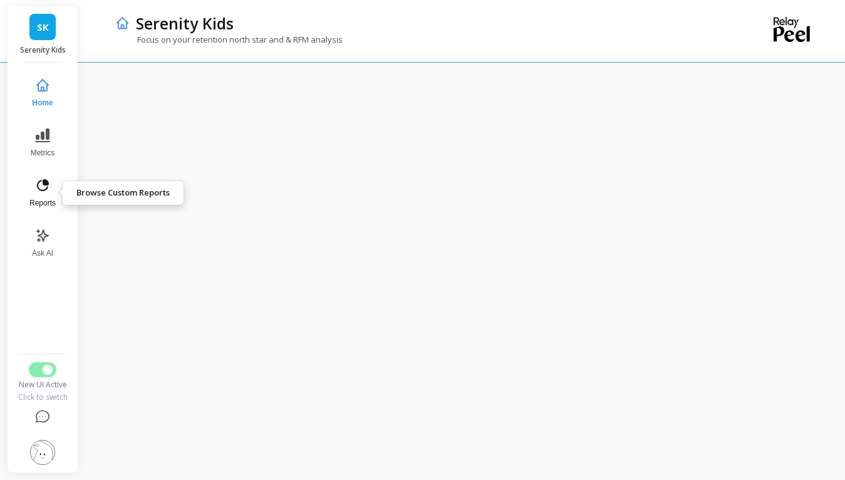
click at [38, 193] on button "Reports" at bounding box center [42, 192] width 41 height 45
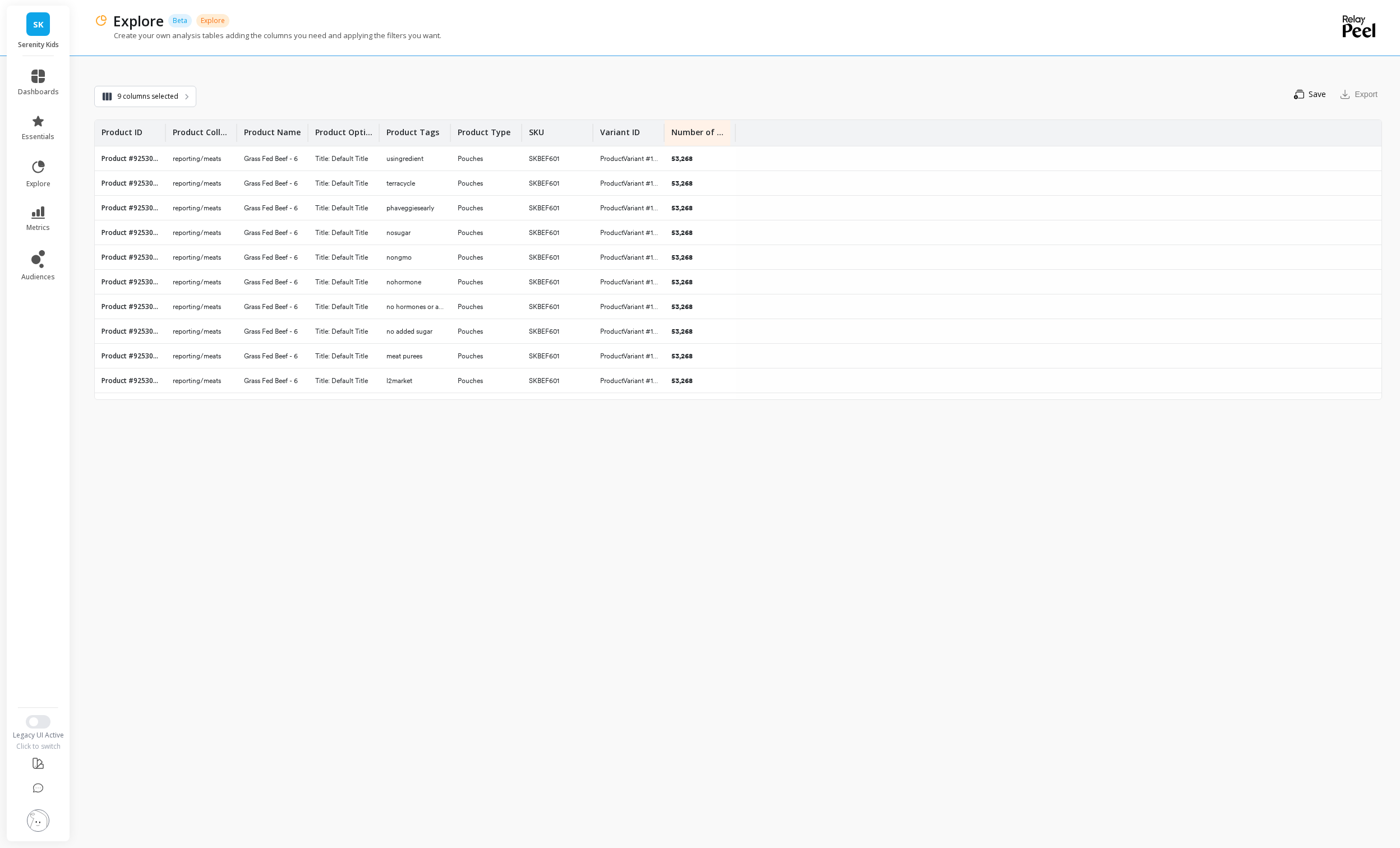
click at [17, 175] on li "explore" at bounding box center [38, 174] width 55 height 43
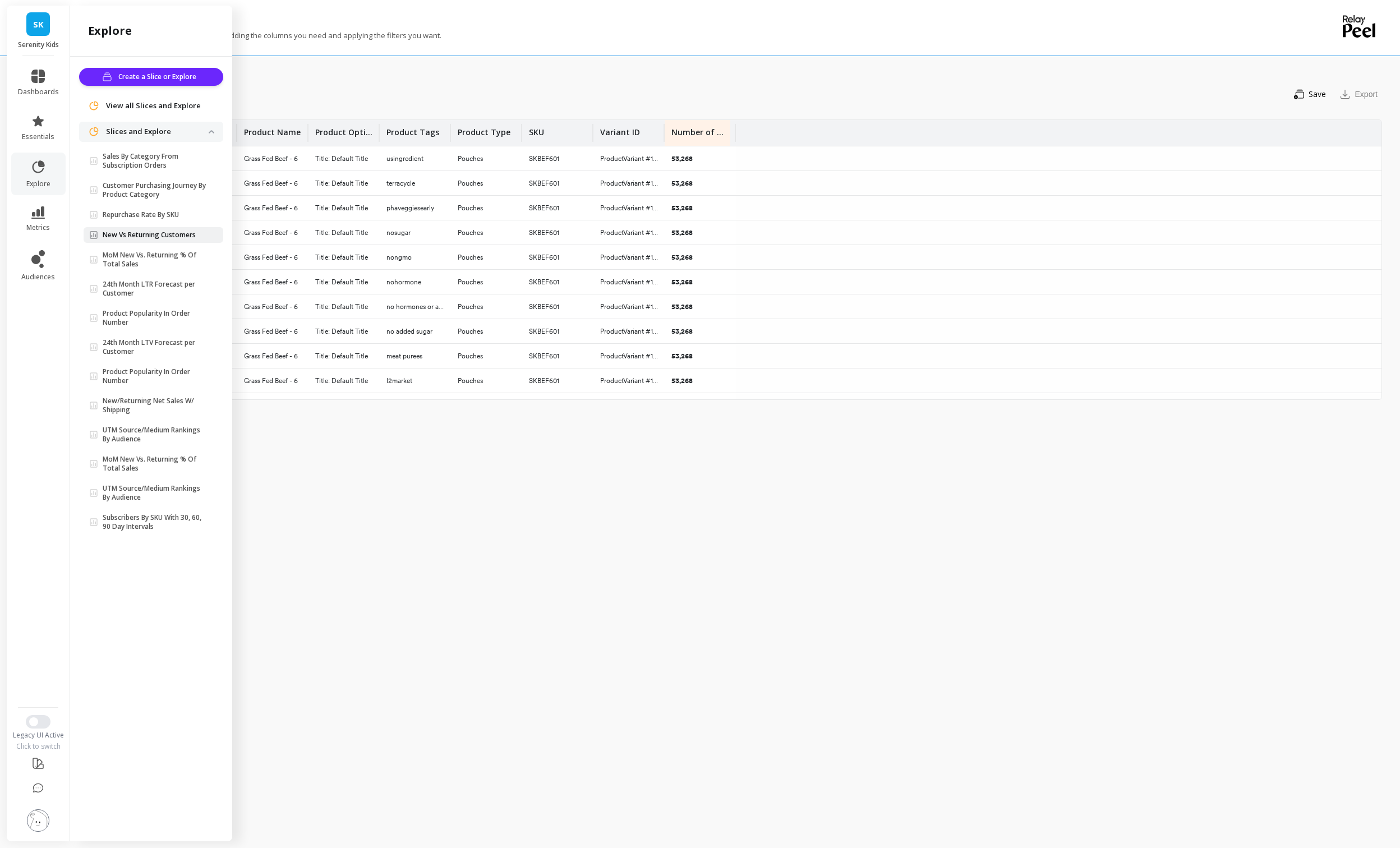
click at [162, 236] on p "New Vs Returning Customers" at bounding box center [149, 235] width 93 height 9
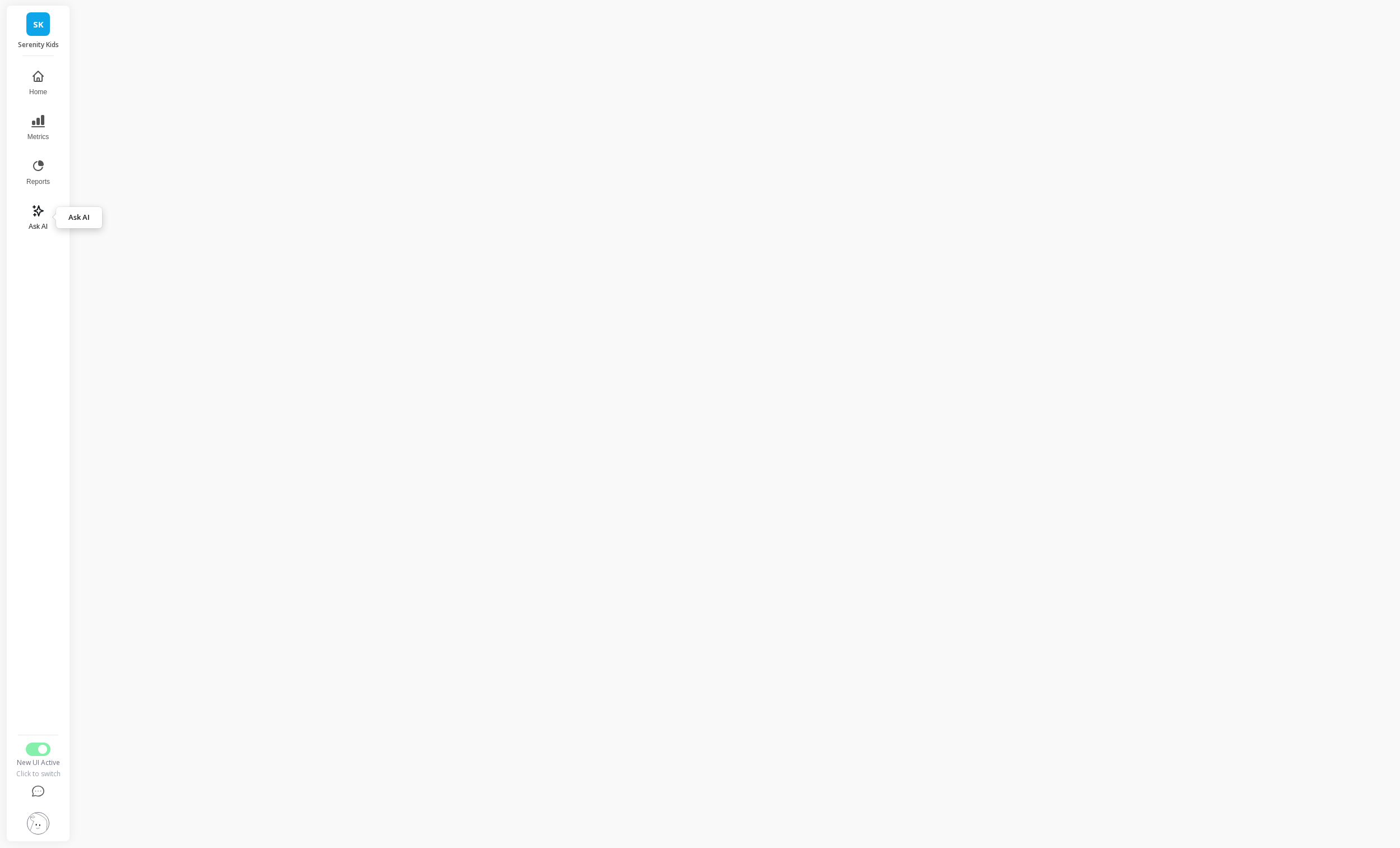
click at [41, 208] on icon at bounding box center [38, 210] width 13 height 13
click at [28, 175] on button "Reports" at bounding box center [38, 172] width 37 height 40
click at [41, 124] on icon at bounding box center [38, 121] width 13 height 13
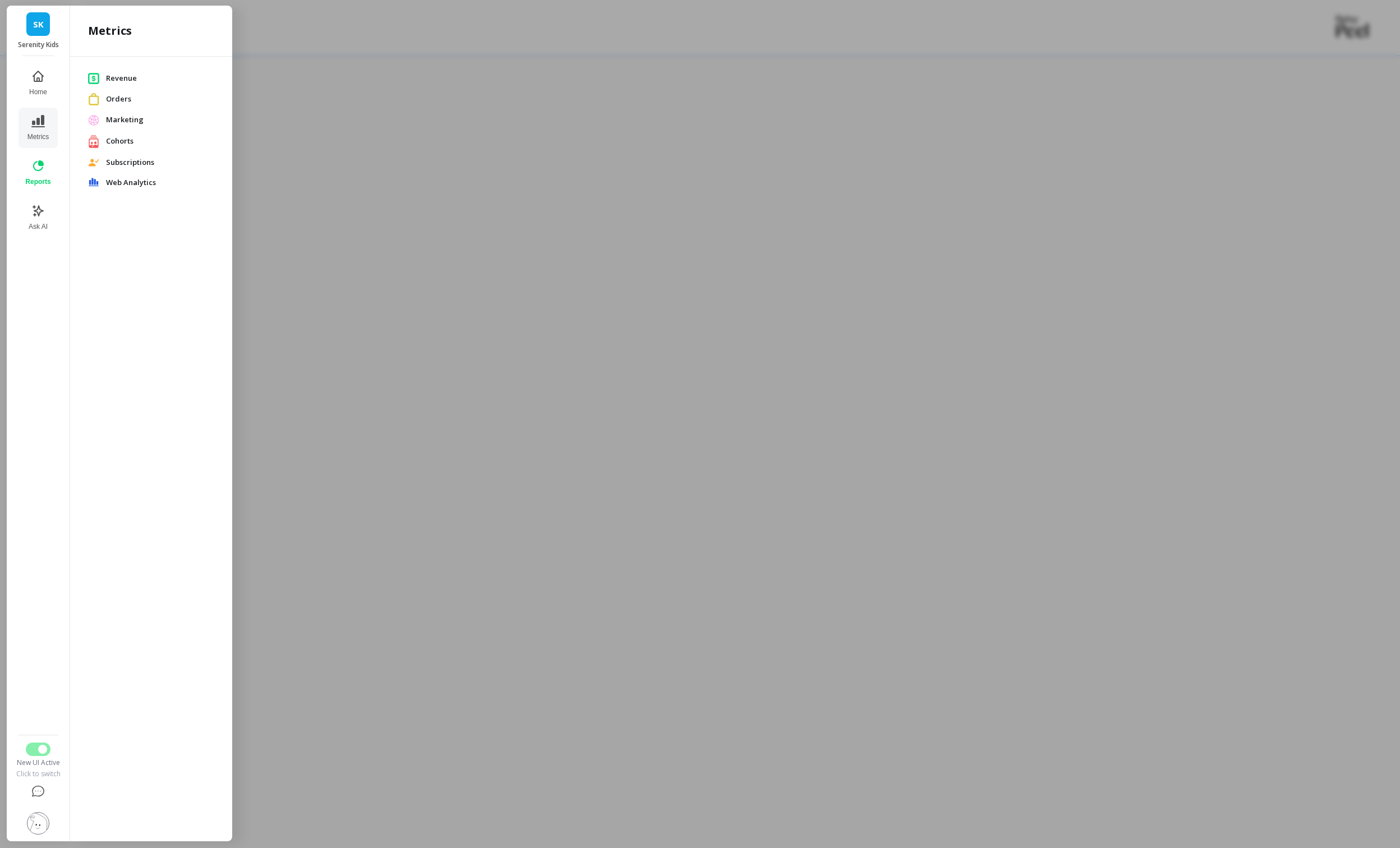
click at [142, 79] on span "Revenue" at bounding box center [159, 78] width 108 height 12
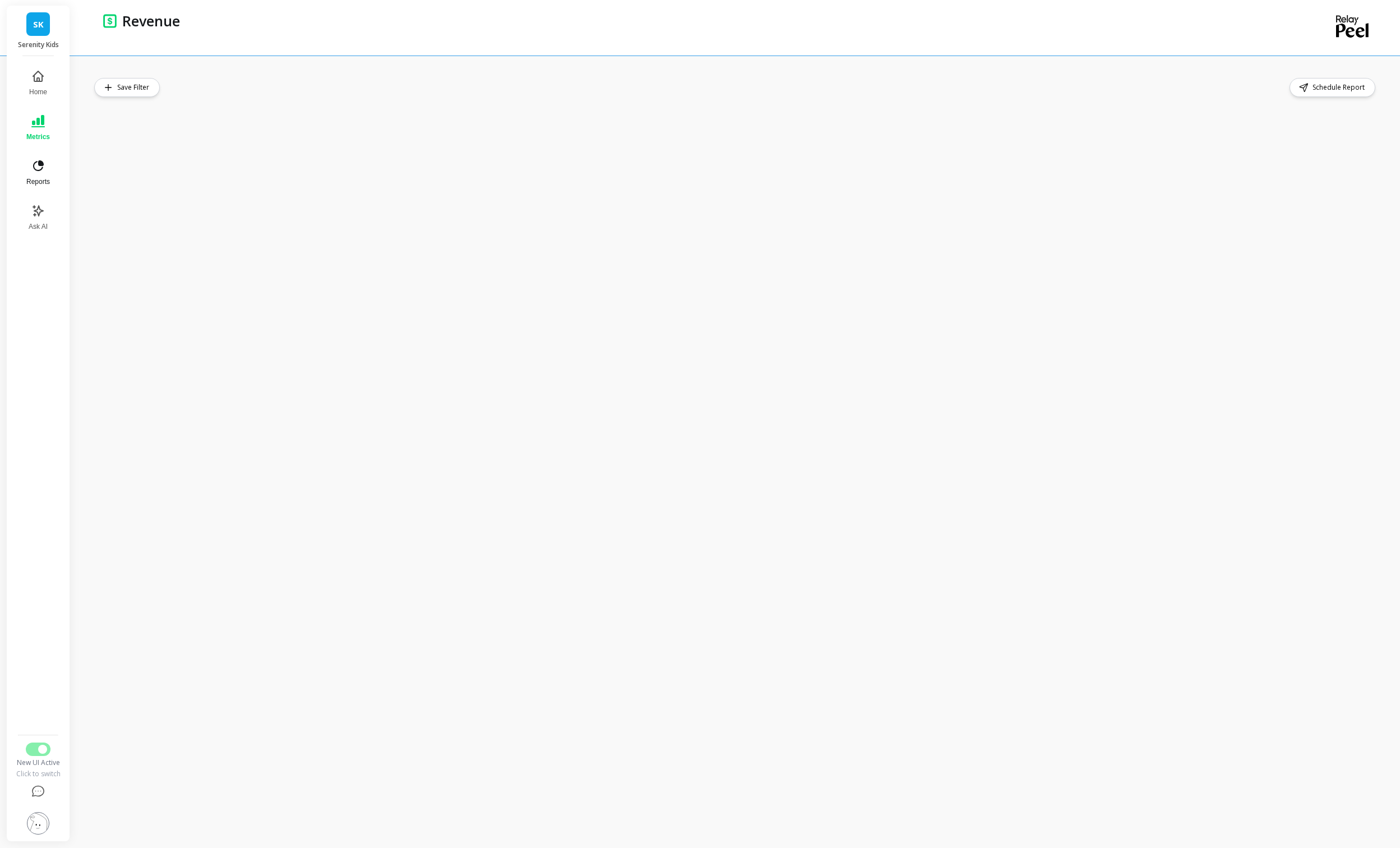
click at [39, 160] on icon at bounding box center [38, 166] width 13 height 13
click at [34, 751] on button "Switch to Legacy UI" at bounding box center [38, 749] width 25 height 13
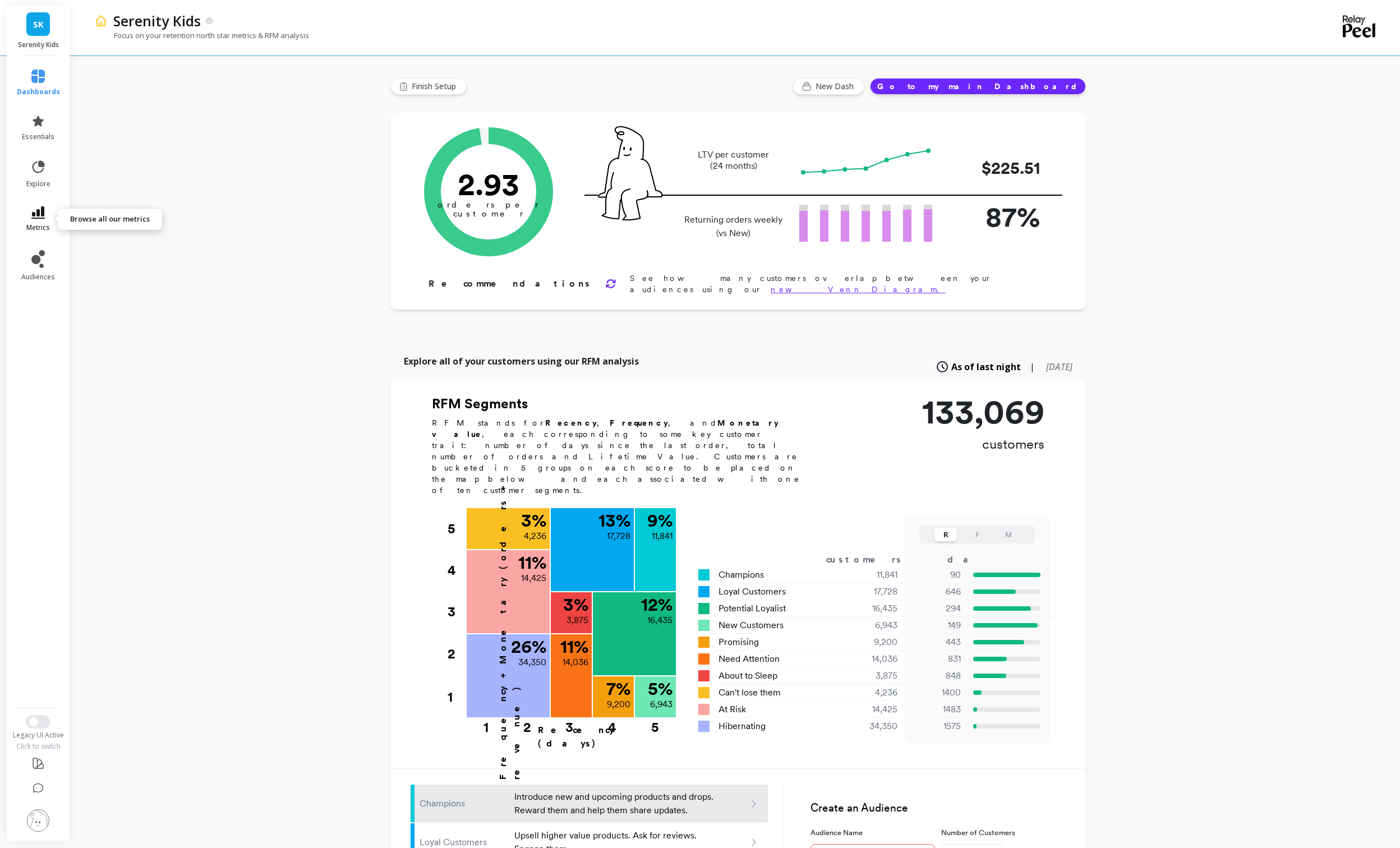
click at [43, 217] on icon at bounding box center [38, 213] width 13 height 13
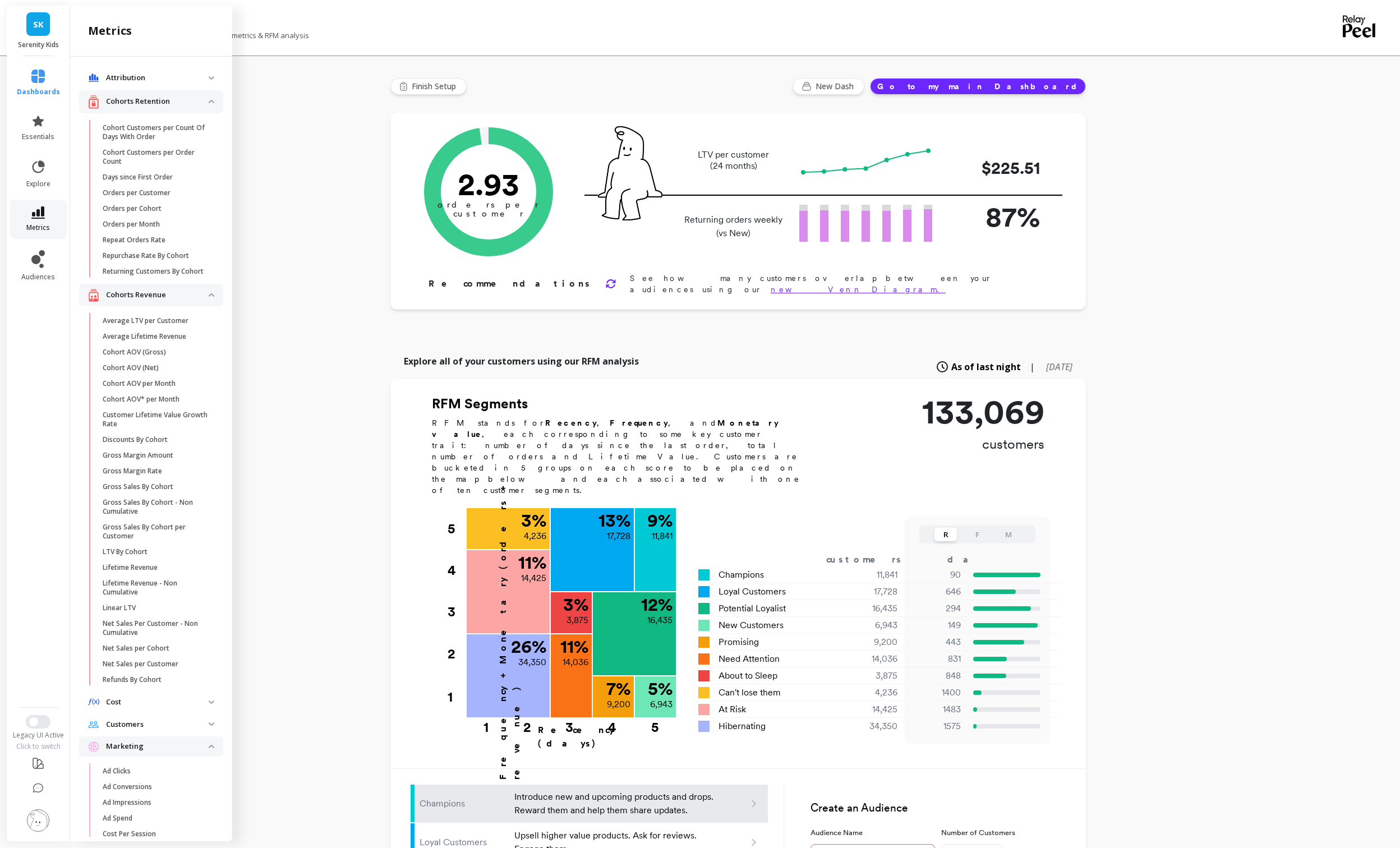
scroll to position [1505, 0]
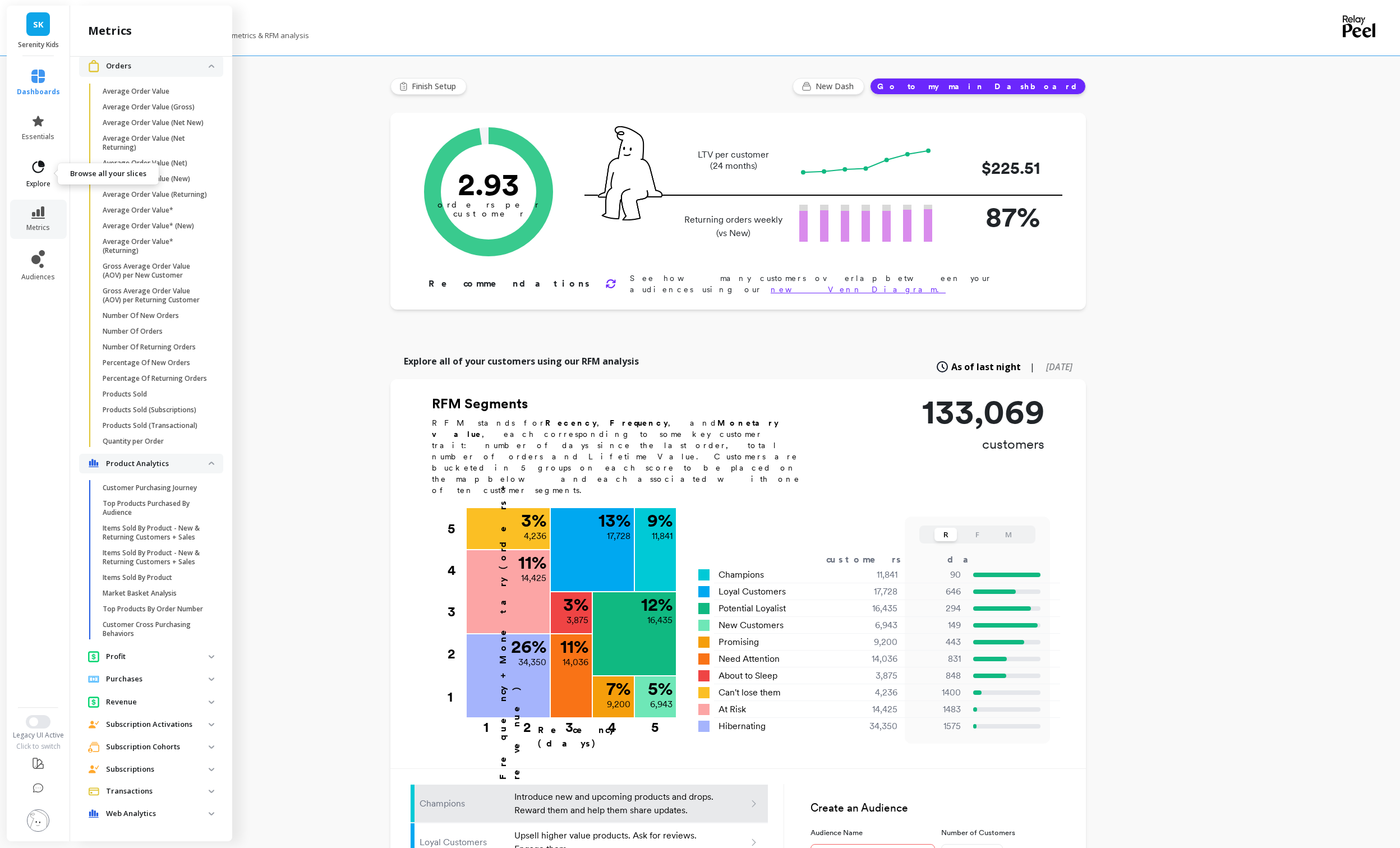
click at [34, 170] on icon at bounding box center [38, 167] width 13 height 13
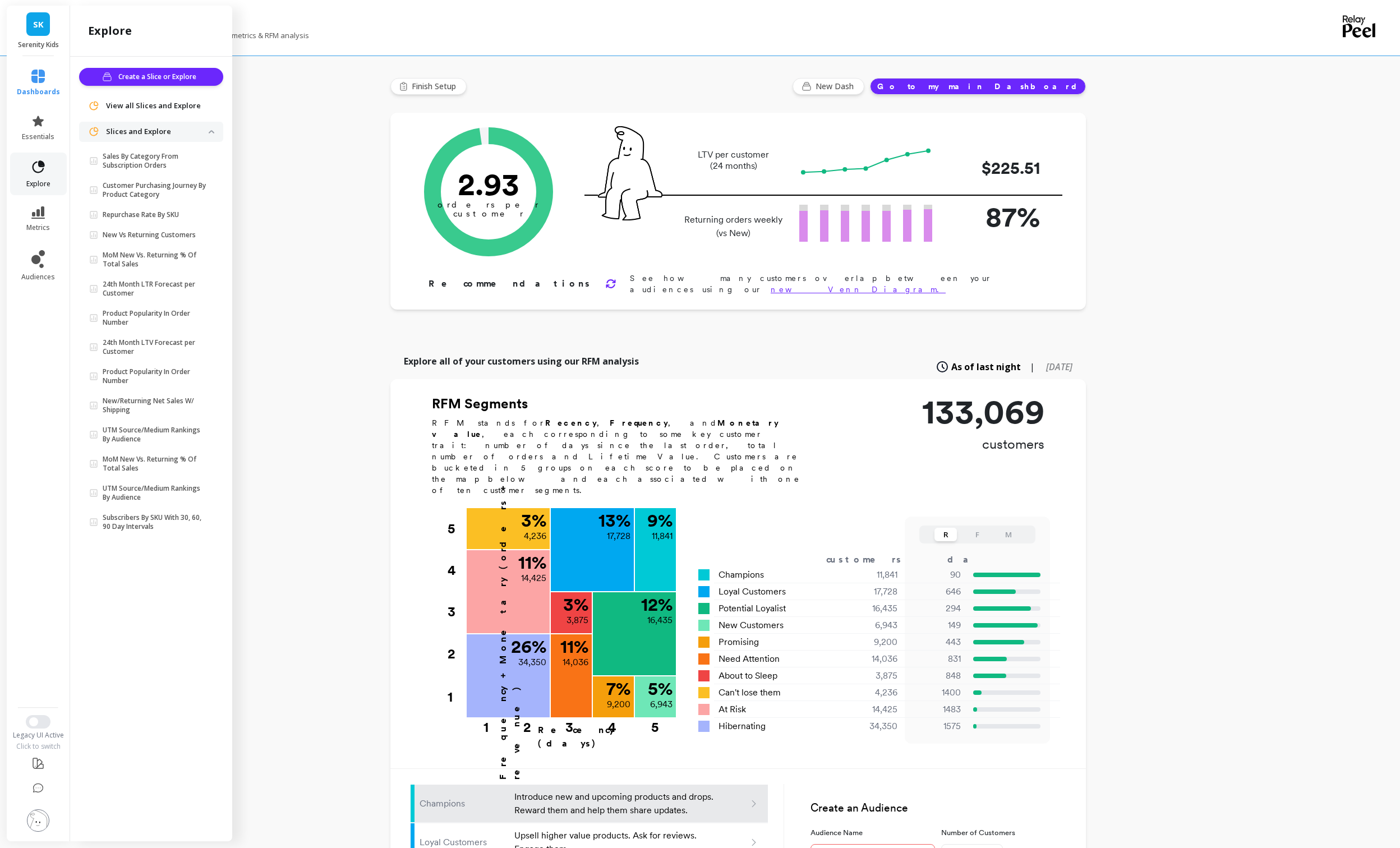
scroll to position [0, 0]
